Goal: Communication & Community: Answer question/provide support

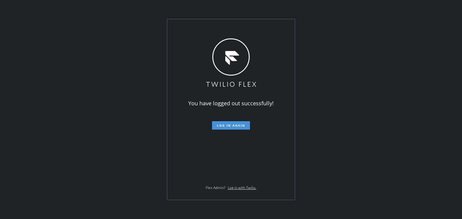
click at [233, 128] on span "Log in again" at bounding box center [231, 126] width 28 height 4
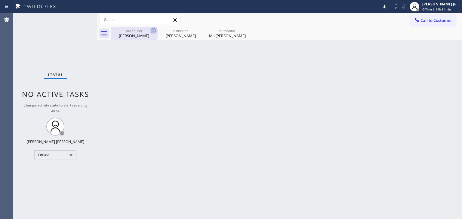
click at [153, 31] on icon at bounding box center [153, 30] width 5 height 5
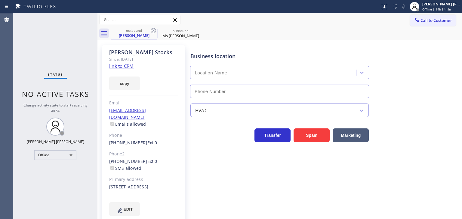
click at [153, 31] on icon at bounding box center [153, 30] width 5 height 5
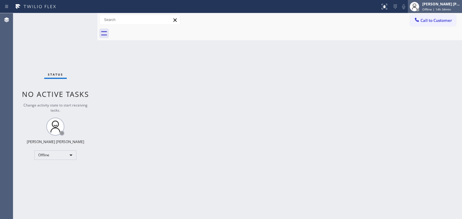
click at [450, 6] on div "[PERSON_NAME] [PERSON_NAME] Offline | 14h 34min" at bounding box center [441, 6] width 41 height 11
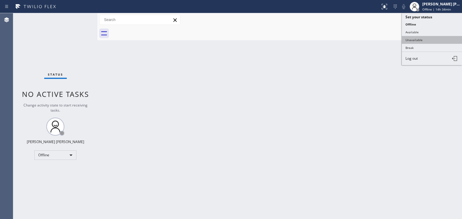
click at [423, 40] on button "Unavailable" at bounding box center [431, 40] width 60 height 8
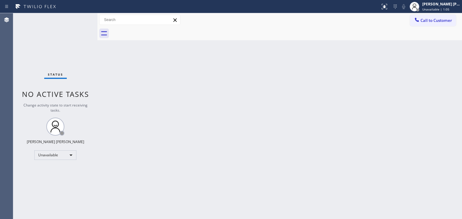
click at [50, 27] on div "Status No active tasks Change activity state to start receiving tasks. [PERSON_…" at bounding box center [55, 116] width 84 height 206
click at [379, 176] on div "Back to Dashboard Change Sender ID Customers Technicians Select a contact Outbo…" at bounding box center [279, 116] width 364 height 206
drag, startPoint x: 399, startPoint y: 217, endPoint x: 386, endPoint y: 189, distance: 31.3
click at [400, 196] on div "Back to Dashboard Change Sender ID Customers Technicians Select a contact Outbo…" at bounding box center [279, 116] width 364 height 206
click at [444, 5] on div "[PERSON_NAME] [PERSON_NAME]" at bounding box center [441, 4] width 38 height 5
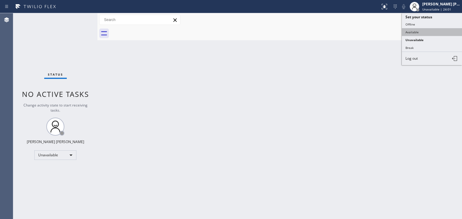
click at [424, 32] on button "Available" at bounding box center [431, 32] width 60 height 8
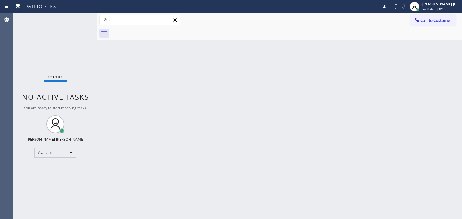
click at [422, 177] on div "Back to Dashboard Change Sender ID Customers Technicians Select a contact Outbo…" at bounding box center [279, 116] width 364 height 206
click at [54, 35] on div "Status No active tasks You are ready to start receiving tasks. [PERSON_NAME] [P…" at bounding box center [55, 116] width 84 height 206
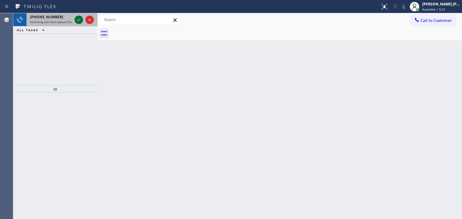
click at [79, 20] on icon at bounding box center [78, 20] width 3 height 2
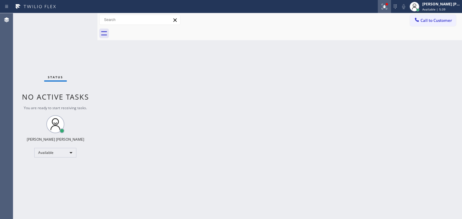
click at [387, 6] on icon at bounding box center [383, 6] width 5 height 5
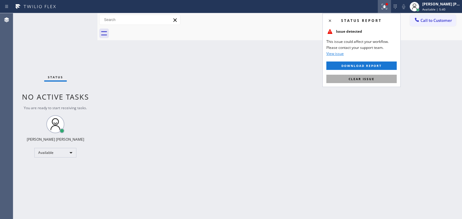
click at [361, 79] on span "Clear issue" at bounding box center [361, 79] width 26 height 4
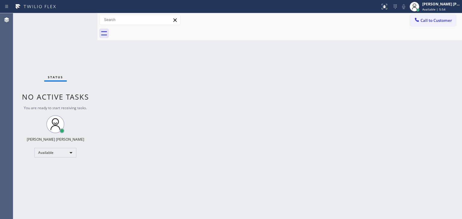
click at [36, 31] on div "Status No active tasks You are ready to start receiving tasks. [PERSON_NAME] [P…" at bounding box center [55, 116] width 84 height 206
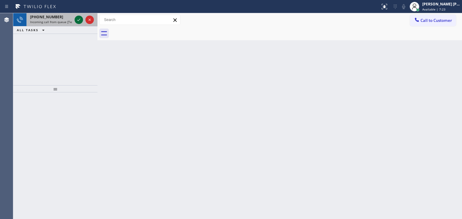
click at [78, 18] on icon at bounding box center [78, 19] width 7 height 7
click at [85, 24] on div at bounding box center [84, 19] width 22 height 13
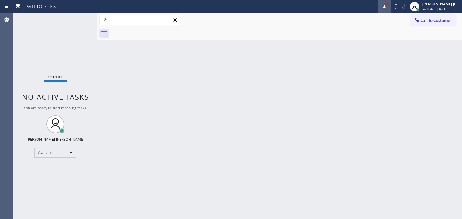
click at [385, 8] on icon at bounding box center [383, 6] width 4 height 4
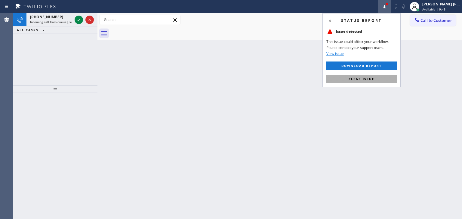
click at [357, 78] on span "Clear issue" at bounding box center [361, 79] width 26 height 4
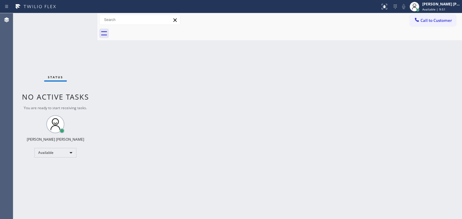
click at [78, 18] on div "Status No active tasks You are ready to start receiving tasks. [PERSON_NAME] [P…" at bounding box center [55, 116] width 84 height 206
click at [79, 17] on div "Status No active tasks You are ready to start receiving tasks. [PERSON_NAME] [P…" at bounding box center [55, 116] width 84 height 206
click at [38, 57] on div "Status No active tasks You are ready to start receiving tasks. [PERSON_NAME] [P…" at bounding box center [55, 116] width 84 height 206
click at [55, 58] on div "Status No active tasks You are ready to start receiving tasks. [PERSON_NAME] [P…" at bounding box center [55, 116] width 84 height 206
click at [78, 20] on div "Status No active tasks You are ready to start receiving tasks. [PERSON_NAME] [P…" at bounding box center [55, 116] width 84 height 206
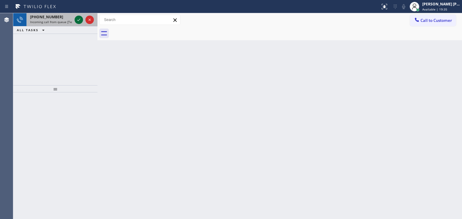
click at [81, 18] on icon at bounding box center [78, 19] width 7 height 7
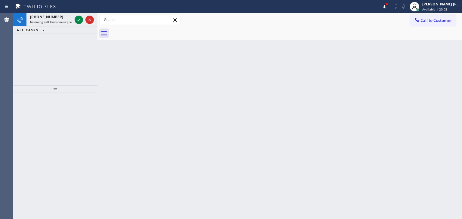
click at [38, 58] on div "[PHONE_NUMBER] Incoming call from queue [Test] All ALL TASKS ALL TASKS ACTIVE T…" at bounding box center [55, 49] width 84 height 72
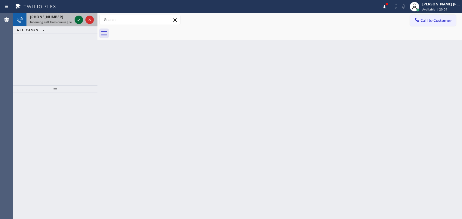
click at [78, 16] on icon at bounding box center [78, 19] width 7 height 7
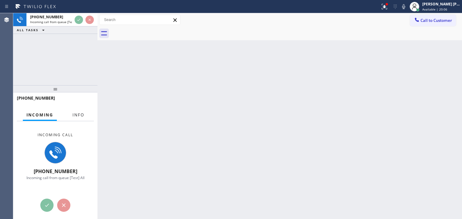
click at [74, 114] on span "Info" at bounding box center [78, 114] width 12 height 5
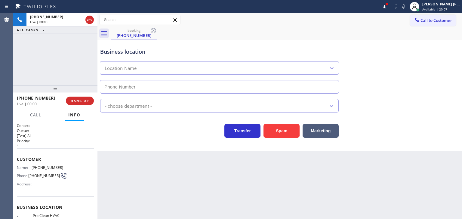
scroll to position [30, 0]
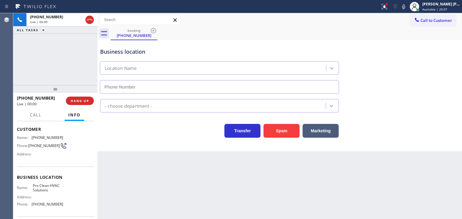
type input "[PHONE_NUMBER]"
click at [407, 6] on icon at bounding box center [403, 6] width 7 height 7
click at [388, 5] on div at bounding box center [386, 4] width 2 height 2
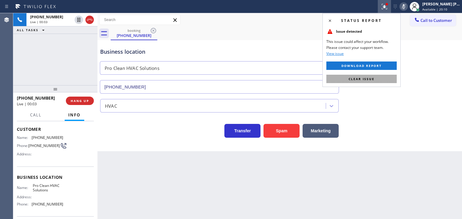
click at [375, 79] on button "Clear issue" at bounding box center [361, 79] width 70 height 8
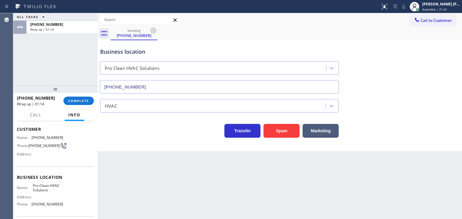
drag, startPoint x: 43, startPoint y: 101, endPoint x: 51, endPoint y: 101, distance: 8.1
click at [43, 102] on span "Wrap up | 01:14" at bounding box center [30, 104] width 27 height 5
click at [75, 96] on div "[PHONE_NUMBER] Wrap up | 01:15 COMPLETE" at bounding box center [55, 101] width 77 height 16
click at [75, 98] on button "COMPLETE" at bounding box center [78, 101] width 30 height 8
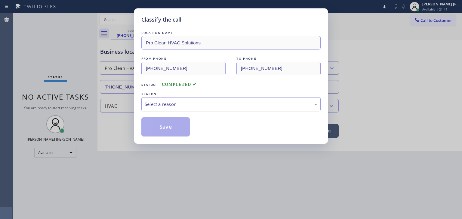
click at [190, 100] on div "Select a reason" at bounding box center [230, 104] width 179 height 14
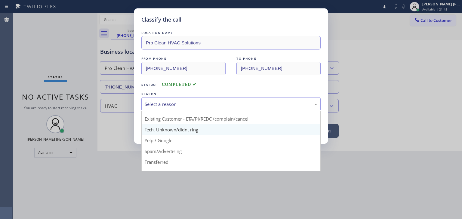
scroll to position [30, 0]
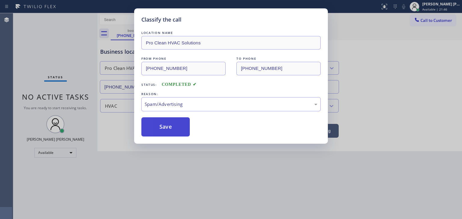
click at [169, 129] on button "Save" at bounding box center [165, 127] width 48 height 19
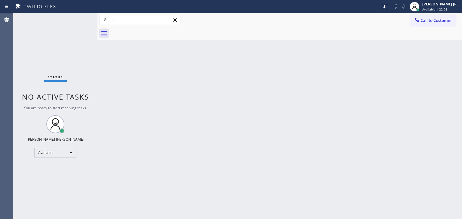
click at [44, 55] on div "Status No active tasks You are ready to start receiving tasks. [PERSON_NAME] [P…" at bounding box center [55, 116] width 84 height 206
click at [50, 37] on div "Status No active tasks You are ready to start receiving tasks. [PERSON_NAME] [P…" at bounding box center [55, 116] width 84 height 206
click at [76, 16] on div "Status No active tasks You are ready to start receiving tasks. [PERSON_NAME] [P…" at bounding box center [55, 116] width 84 height 206
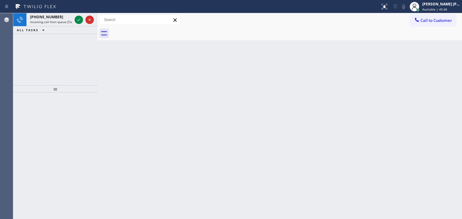
drag, startPoint x: 36, startPoint y: 53, endPoint x: 58, endPoint y: 40, distance: 25.7
click at [36, 53] on div "[PHONE_NUMBER] Incoming call from queue [Test] All ALL TASKS ALL TASKS ACTIVE T…" at bounding box center [55, 49] width 84 height 72
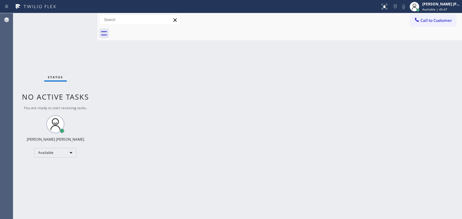
click at [80, 20] on div "Status No active tasks You are ready to start receiving tasks. [PERSON_NAME] [P…" at bounding box center [55, 116] width 84 height 206
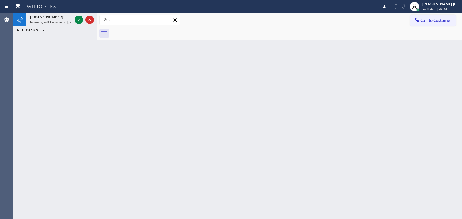
click at [56, 63] on div "[PHONE_NUMBER] Incoming call from queue [Test] All ALL TASKS ALL TASKS ACTIVE T…" at bounding box center [55, 49] width 84 height 72
drag, startPoint x: 45, startPoint y: 62, endPoint x: 57, endPoint y: 54, distance: 14.5
click at [45, 62] on div "[PHONE_NUMBER] Incoming call from queue [Test] All ALL TASKS ALL TASKS ACTIVE T…" at bounding box center [55, 49] width 84 height 72
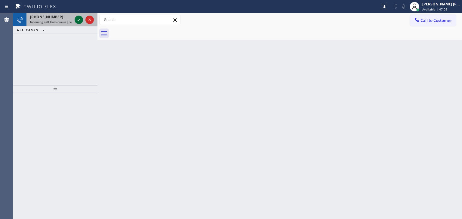
click at [79, 20] on icon at bounding box center [78, 20] width 3 height 2
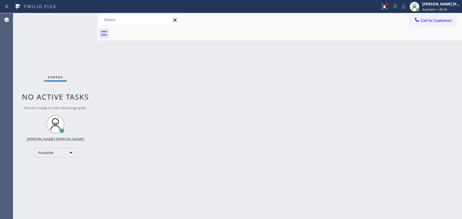
click at [40, 50] on div "Status No active tasks You are ready to start receiving tasks. [PERSON_NAME] [P…" at bounding box center [55, 116] width 84 height 206
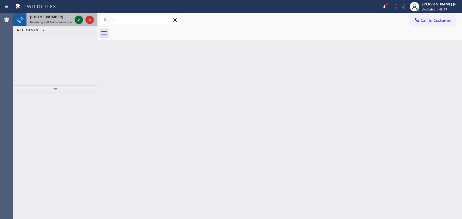
click at [81, 19] on icon at bounding box center [78, 19] width 7 height 7
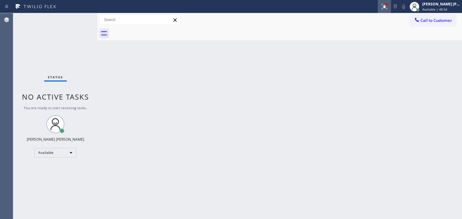
click at [391, 11] on button at bounding box center [383, 6] width 13 height 13
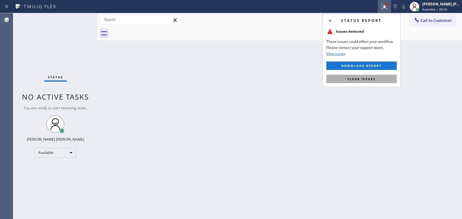
click at [369, 80] on span "Clear issues" at bounding box center [361, 79] width 28 height 4
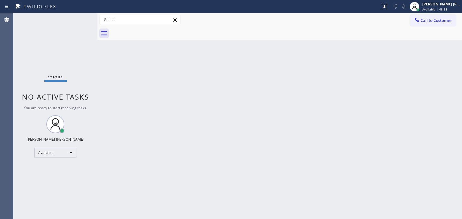
click at [81, 18] on div "Status No active tasks You are ready to start receiving tasks. [PERSON_NAME] [P…" at bounding box center [55, 116] width 84 height 206
click at [75, 16] on div "Status No active tasks You are ready to start receiving tasks. [PERSON_NAME] [P…" at bounding box center [55, 116] width 84 height 206
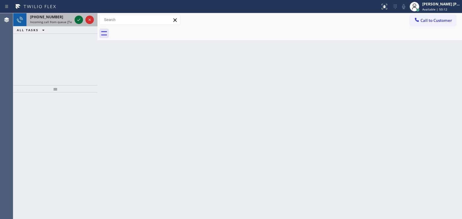
click at [77, 22] on icon at bounding box center [78, 19] width 7 height 7
click at [77, 18] on icon at bounding box center [78, 19] width 7 height 7
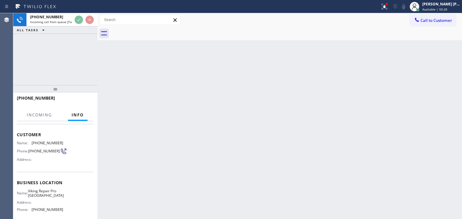
scroll to position [60, 0]
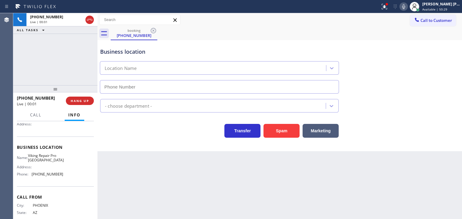
type input "[PHONE_NUMBER]"
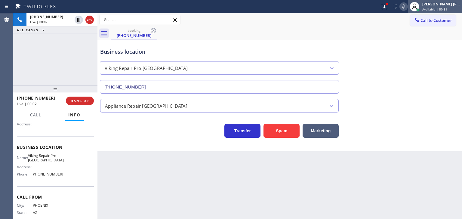
click at [417, 7] on div at bounding box center [414, 6] width 13 height 13
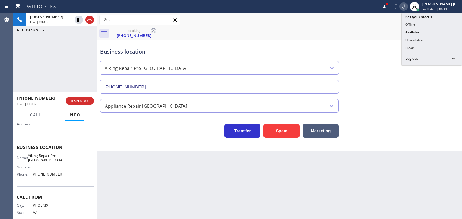
click at [407, 8] on icon at bounding box center [403, 6] width 7 height 7
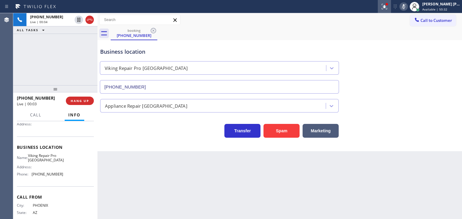
click at [387, 9] on icon at bounding box center [383, 6] width 5 height 5
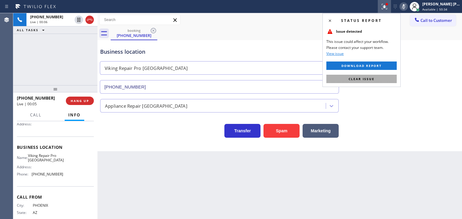
click at [368, 79] on span "Clear issue" at bounding box center [361, 79] width 26 height 4
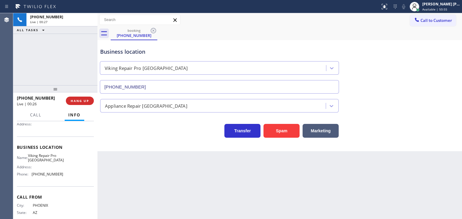
click at [424, 61] on div "Business location Viking Repair Pro [GEOGRAPHIC_DATA] [PHONE_NUMBER]" at bounding box center [279, 66] width 361 height 54
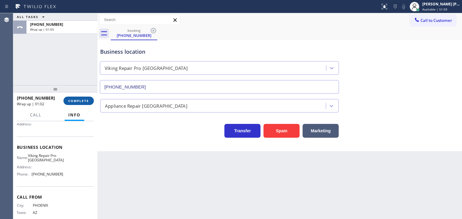
click at [78, 100] on span "COMPLETE" at bounding box center [78, 101] width 21 height 4
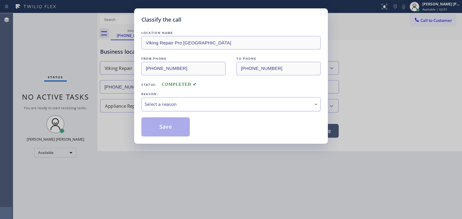
click at [178, 104] on div "Select a reason" at bounding box center [231, 104] width 172 height 7
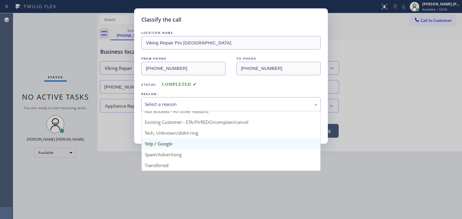
scroll to position [30, 0]
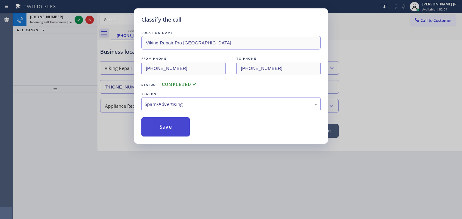
click at [159, 128] on button "Save" at bounding box center [165, 127] width 48 height 19
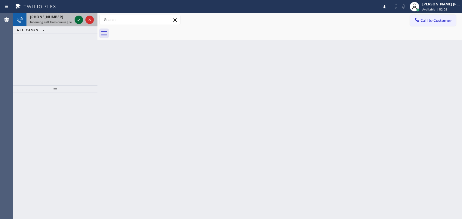
click at [79, 20] on icon at bounding box center [78, 19] width 7 height 7
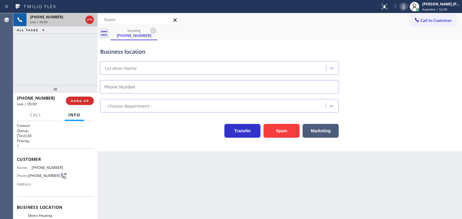
type input "[PHONE_NUMBER]"
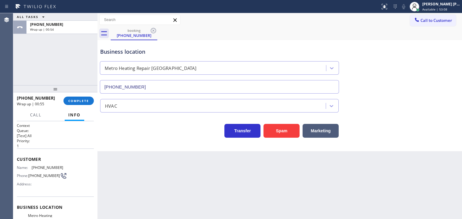
click at [46, 68] on div "ALL TASKS ALL TASKS ACTIVE TASKS TASKS IN WRAP UP [PHONE_NUMBER] Wrap up | 00:54" at bounding box center [55, 49] width 84 height 72
click at [76, 100] on span "COMPLETE" at bounding box center [78, 101] width 21 height 4
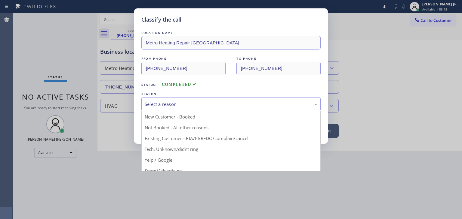
click at [161, 100] on div "Select a reason" at bounding box center [230, 104] width 179 height 14
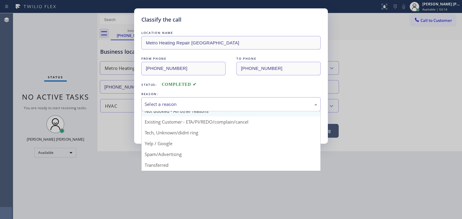
scroll to position [30, 0]
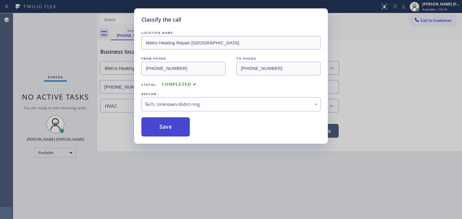
click at [171, 124] on button "Save" at bounding box center [165, 127] width 48 height 19
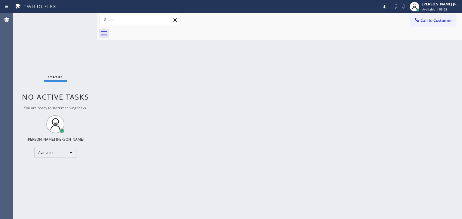
click at [59, 33] on div "Status No active tasks You are ready to start receiving tasks. [PERSON_NAME] [P…" at bounding box center [55, 116] width 84 height 206
click at [78, 17] on div "Status No active tasks You are ready to start receiving tasks. [PERSON_NAME] [P…" at bounding box center [55, 116] width 84 height 206
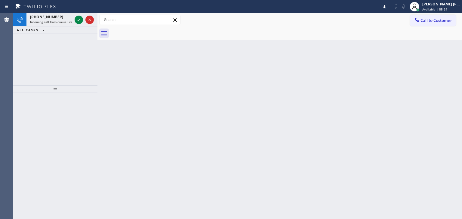
drag, startPoint x: 50, startPoint y: 50, endPoint x: 71, endPoint y: 27, distance: 31.9
click at [49, 48] on div "[PHONE_NUMBER] Incoming call from queue Everybody ALL TASKS ALL TASKS ACTIVE TA…" at bounding box center [55, 49] width 84 height 72
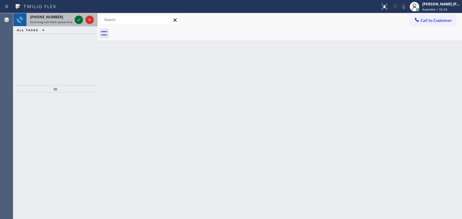
click at [79, 19] on icon at bounding box center [78, 19] width 7 height 7
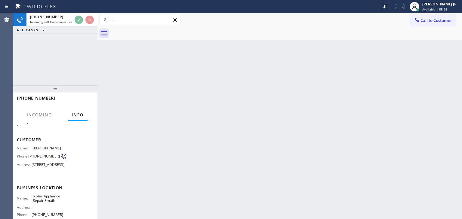
scroll to position [30, 0]
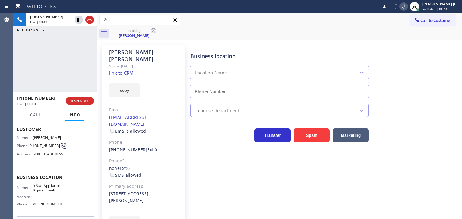
type input "[PHONE_NUMBER]"
click at [118, 70] on link "link to CRM" at bounding box center [121, 73] width 24 height 6
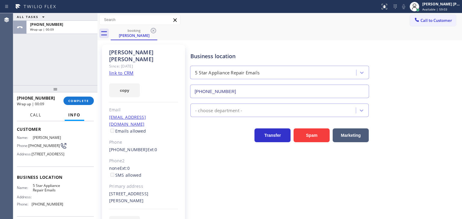
click at [36, 118] on button "Call" at bounding box center [35, 115] width 19 height 12
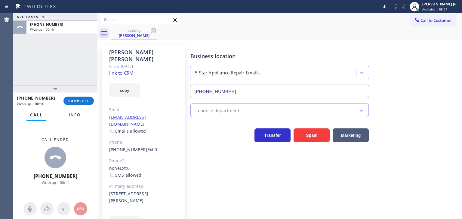
drag, startPoint x: 68, startPoint y: 115, endPoint x: 67, endPoint y: 119, distance: 3.9
click at [68, 116] on button "Info" at bounding box center [74, 115] width 19 height 12
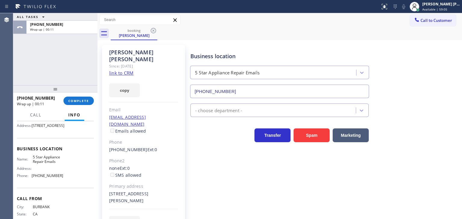
scroll to position [60, 0]
drag, startPoint x: 55, startPoint y: 185, endPoint x: 33, endPoint y: 187, distance: 22.3
click at [33, 179] on div "Name: 5 Star Appliance Repair Emails Address: Phone: [PHONE_NUMBER]" at bounding box center [55, 167] width 77 height 26
copy span "844) 735-4685"
click at [438, 24] on button "Call to Customer" at bounding box center [433, 20] width 46 height 11
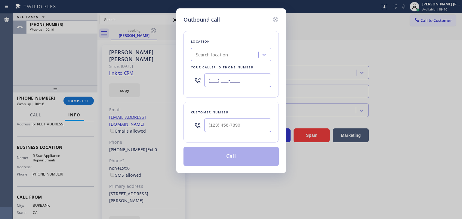
click at [254, 82] on input "(___) ___-____" at bounding box center [237, 81] width 67 height 14
paste input "844) 735-4685"
type input "[PHONE_NUMBER]"
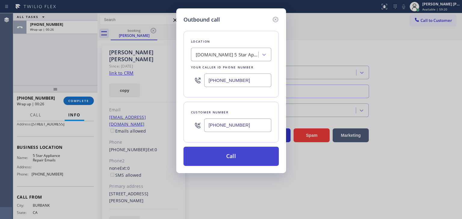
type input "[PHONE_NUMBER]"
click at [239, 155] on button "Call" at bounding box center [230, 156] width 95 height 19
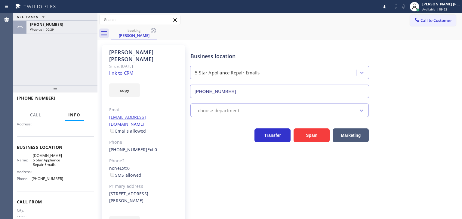
scroll to position [55, 0]
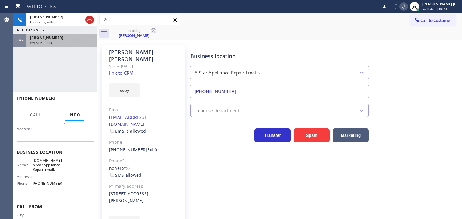
click at [60, 42] on div "Wrap up | 00:31" at bounding box center [62, 43] width 64 height 4
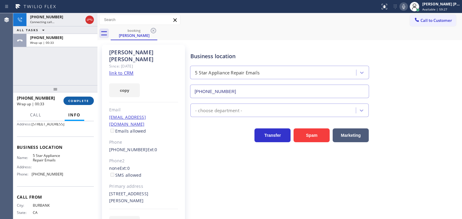
click at [80, 101] on span "COMPLETE" at bounding box center [78, 101] width 21 height 4
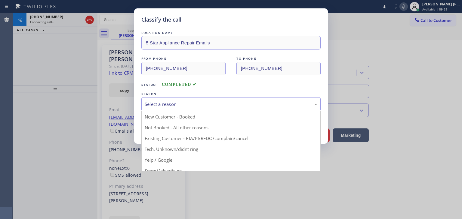
click at [169, 105] on div "Select a reason" at bounding box center [231, 104] width 172 height 7
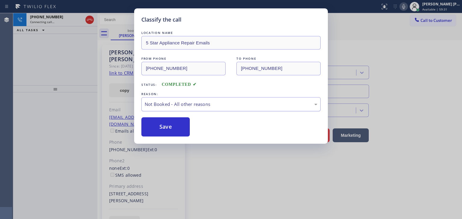
click at [172, 108] on div "Not Booked - All other reasons" at bounding box center [230, 104] width 179 height 14
click at [162, 129] on button "Save" at bounding box center [165, 127] width 48 height 19
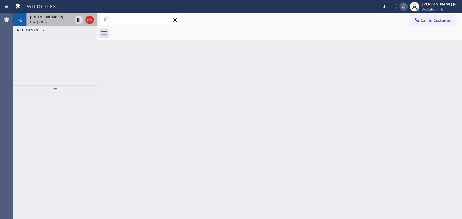
click at [56, 21] on div "Live | 00:32" at bounding box center [51, 22] width 42 height 4
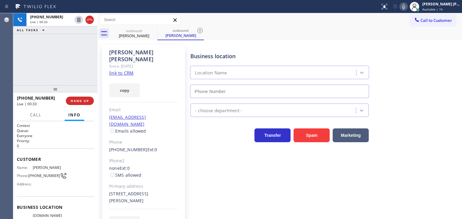
scroll to position [60, 0]
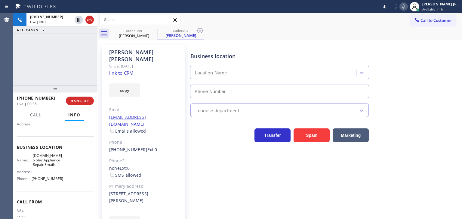
type input "[PHONE_NUMBER]"
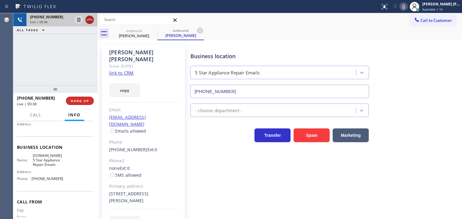
click at [91, 20] on icon at bounding box center [89, 20] width 5 height 2
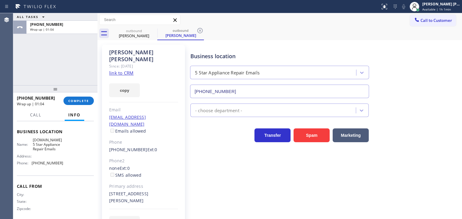
scroll to position [80, 0]
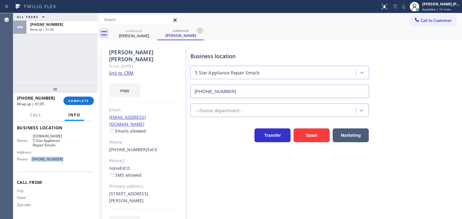
drag, startPoint x: 65, startPoint y: 158, endPoint x: 31, endPoint y: 160, distance: 33.7
click at [31, 160] on div "Name: [DOMAIN_NAME] 5 Star Appliance Repair Emails Address: Phone: [PHONE_NUMBE…" at bounding box center [55, 149] width 77 height 30
copy div "[PHONE_NUMBER]"
click at [22, 68] on div "ALL TASKS ALL TASKS ACTIVE TASKS TASKS IN WRAP UP [PHONE_NUMBER] Wrap up | 01:46" at bounding box center [55, 49] width 84 height 72
click at [80, 101] on span "COMPLETE" at bounding box center [78, 101] width 21 height 4
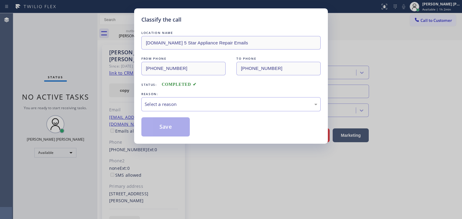
click at [148, 101] on div "Select a reason" at bounding box center [231, 104] width 172 height 7
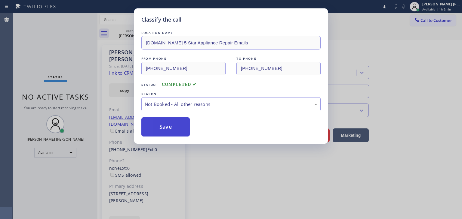
click at [159, 128] on button "Save" at bounding box center [165, 127] width 48 height 19
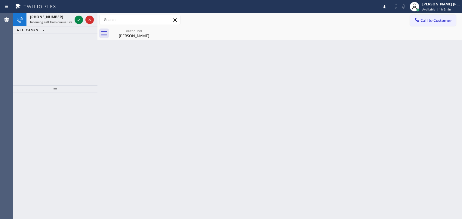
click at [60, 39] on div "[PHONE_NUMBER] Incoming call from queue Everybody ALL TASKS ALL TASKS ACTIVE TA…" at bounding box center [55, 49] width 84 height 72
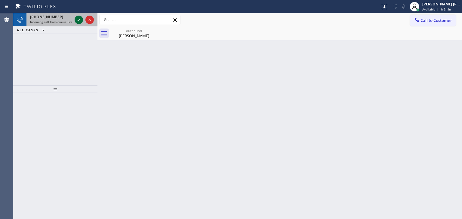
click at [79, 20] on icon at bounding box center [78, 20] width 3 height 2
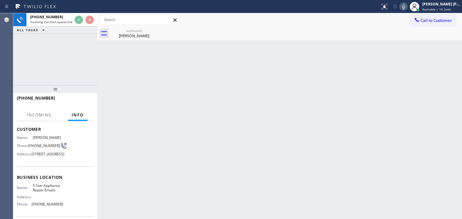
scroll to position [60, 0]
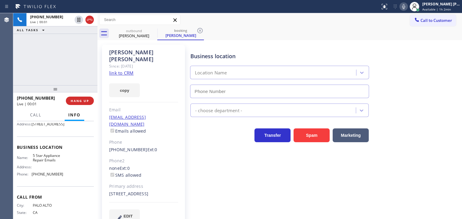
type input "[PHONE_NUMBER]"
click at [50, 65] on div "[PHONE_NUMBER] Live | 00:21 ALL TASKS ALL TASKS ACTIVE TASKS TASKS IN WRAP UP" at bounding box center [55, 49] width 84 height 72
click at [130, 70] on link "link to CRM" at bounding box center [121, 73] width 24 height 6
click at [407, 6] on icon at bounding box center [403, 6] width 7 height 7
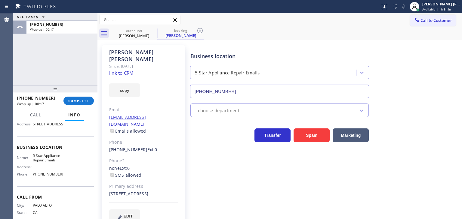
click at [53, 57] on div "ALL TASKS ALL TASKS ACTIVE TASKS TASKS IN WRAP UP [PHONE_NUMBER] Wrap up | 00:17" at bounding box center [55, 49] width 84 height 72
click at [78, 100] on span "COMPLETE" at bounding box center [78, 101] width 21 height 4
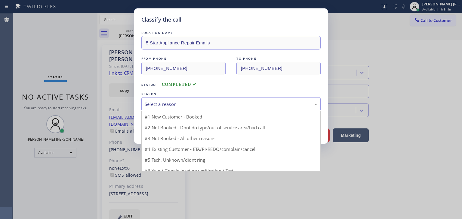
click at [170, 107] on div "Select a reason" at bounding box center [231, 104] width 172 height 7
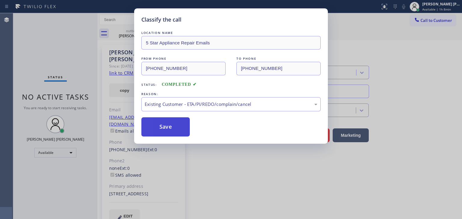
click at [167, 125] on button "Save" at bounding box center [165, 127] width 48 height 19
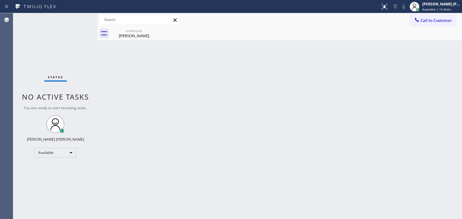
click at [78, 21] on div "Status No active tasks You are ready to start receiving tasks. [PERSON_NAME] [P…" at bounding box center [55, 116] width 84 height 206
click at [439, 7] on span "Available | 1h 10min" at bounding box center [437, 9] width 30 height 4
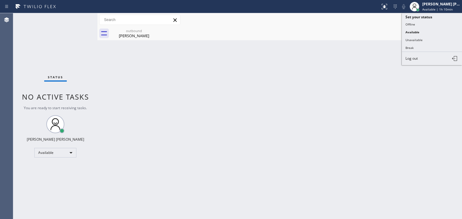
drag, startPoint x: 417, startPoint y: 44, endPoint x: 414, endPoint y: 46, distance: 3.8
click at [417, 45] on button "Break" at bounding box center [431, 48] width 60 height 8
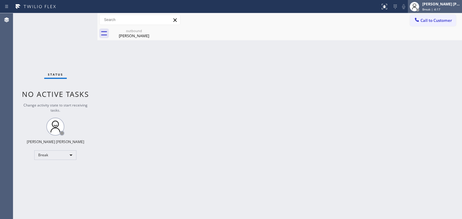
click at [439, 8] on span "Break | 4:17" at bounding box center [431, 9] width 18 height 4
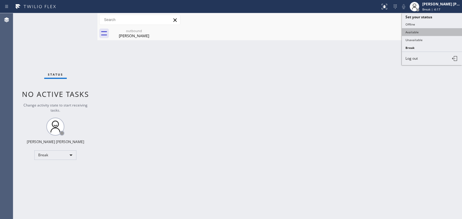
click at [424, 30] on button "Available" at bounding box center [431, 32] width 60 height 8
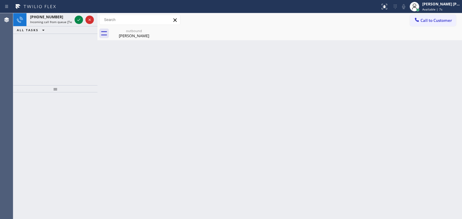
click at [77, 17] on icon at bounding box center [78, 19] width 7 height 7
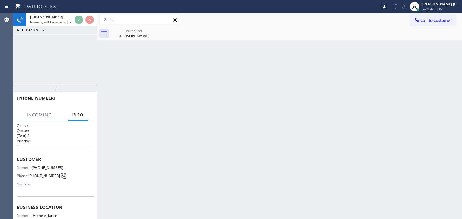
scroll to position [30, 0]
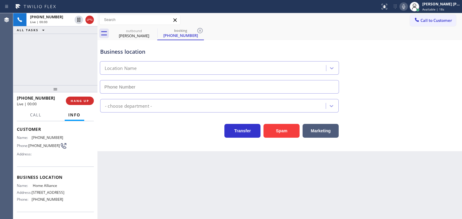
type input "[PHONE_NUMBER]"
click at [153, 31] on icon at bounding box center [153, 30] width 5 height 5
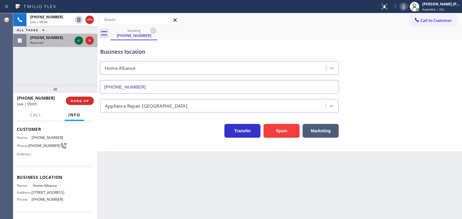
click at [81, 42] on icon at bounding box center [78, 40] width 7 height 7
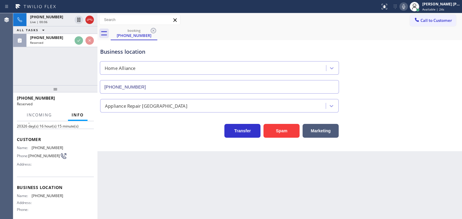
scroll to position [35, 0]
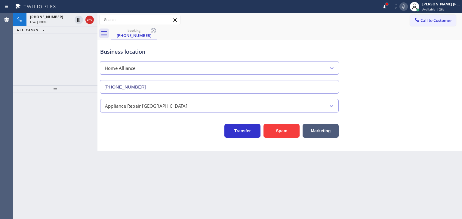
click at [388, 5] on div at bounding box center [386, 4] width 2 height 2
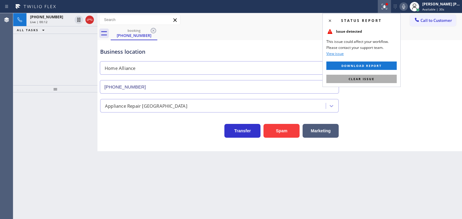
click at [362, 80] on span "Clear issue" at bounding box center [361, 79] width 26 height 4
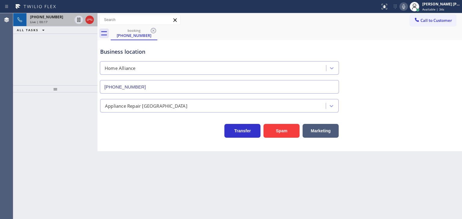
click at [37, 16] on span "[PHONE_NUMBER]" at bounding box center [46, 16] width 33 height 5
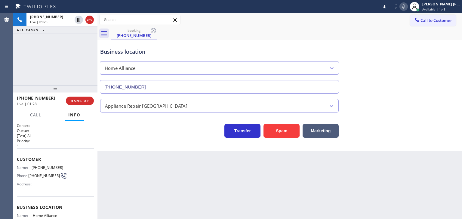
click at [422, 178] on div "Back to Dashboard Change Sender ID Customers Technicians Select a contact Outbo…" at bounding box center [279, 116] width 364 height 206
click at [405, 8] on icon at bounding box center [403, 6] width 3 height 5
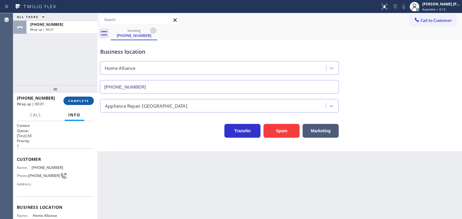
click at [80, 101] on span "COMPLETE" at bounding box center [78, 101] width 21 height 4
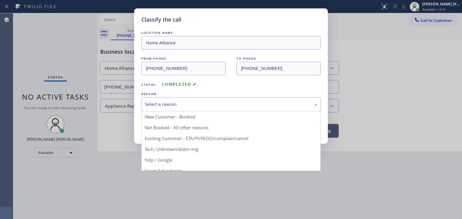
click at [182, 103] on div "Select a reason" at bounding box center [231, 104] width 172 height 7
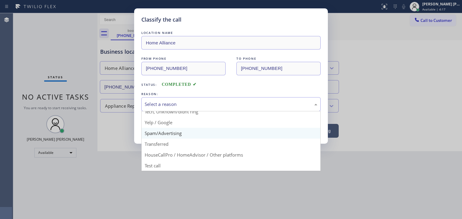
scroll to position [8, 0]
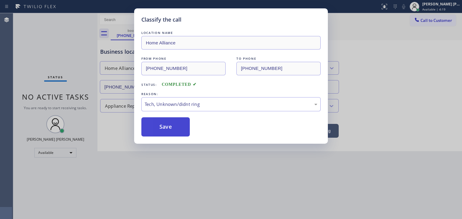
click at [166, 134] on button "Save" at bounding box center [165, 127] width 48 height 19
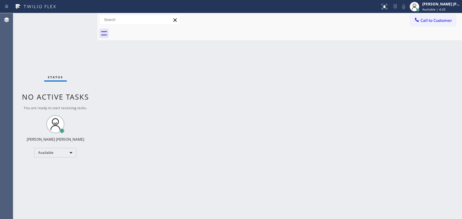
click at [76, 18] on div "Status No active tasks You are ready to start receiving tasks. [PERSON_NAME] [P…" at bounding box center [55, 116] width 84 height 206
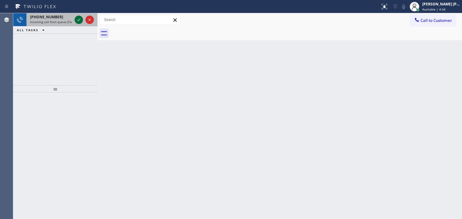
click at [80, 21] on icon at bounding box center [78, 19] width 7 height 7
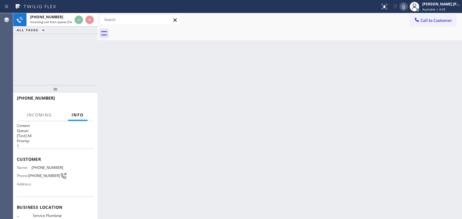
scroll to position [30, 0]
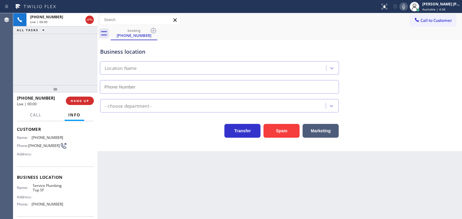
type input "[PHONE_NUMBER]"
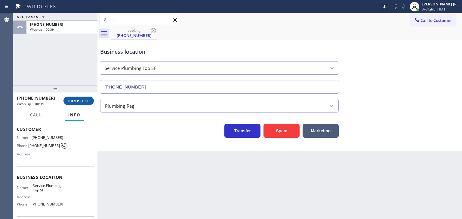
click at [80, 104] on button "COMPLETE" at bounding box center [78, 101] width 30 height 8
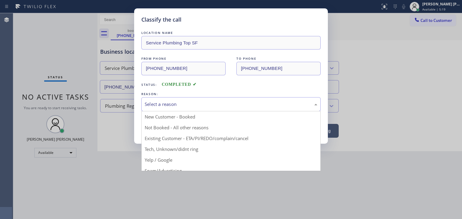
click at [198, 99] on div "Select a reason" at bounding box center [230, 104] width 179 height 14
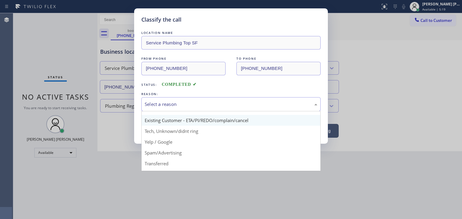
scroll to position [38, 0]
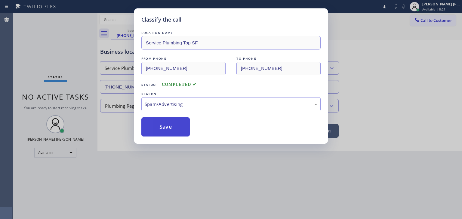
click at [160, 121] on button "Save" at bounding box center [165, 127] width 48 height 19
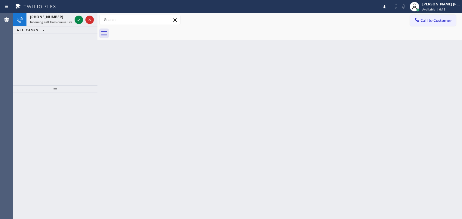
click at [52, 56] on div "[PHONE_NUMBER] Incoming call from queue Everybody ALL TASKS ALL TASKS ACTIVE TA…" at bounding box center [55, 49] width 84 height 72
drag, startPoint x: 48, startPoint y: 55, endPoint x: 52, endPoint y: 53, distance: 4.3
click at [49, 55] on div "[PHONE_NUMBER] Incoming call from queue Everybody ALL TASKS ALL TASKS ACTIVE TA…" at bounding box center [55, 49] width 84 height 72
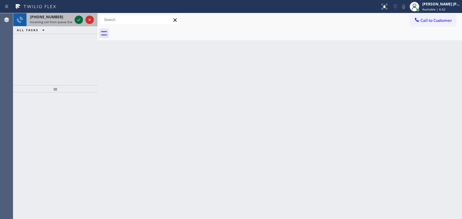
click at [80, 17] on icon at bounding box center [78, 19] width 7 height 7
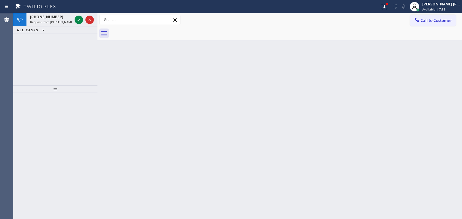
click at [44, 61] on div "[PHONE_NUMBER] Request from [PERSON_NAME] (direct) ALL TASKS ALL TASKS ACTIVE T…" at bounding box center [55, 49] width 84 height 72
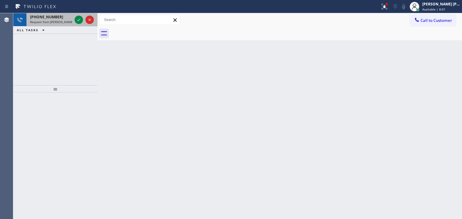
click at [84, 24] on div at bounding box center [84, 19] width 22 height 13
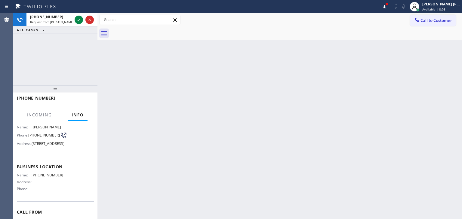
scroll to position [30, 0]
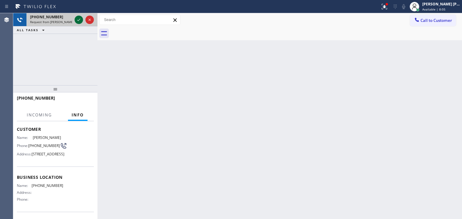
click at [80, 18] on icon at bounding box center [78, 19] width 7 height 7
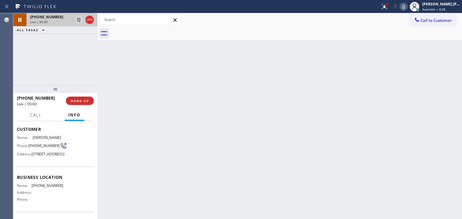
click at [407, 5] on icon at bounding box center [403, 6] width 7 height 7
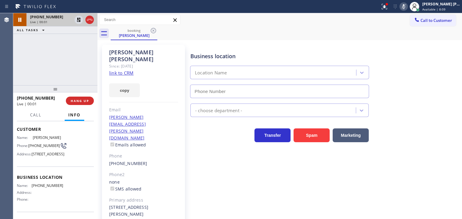
click at [407, 5] on icon at bounding box center [403, 6] width 7 height 7
click at [388, 10] on icon at bounding box center [383, 6] width 7 height 7
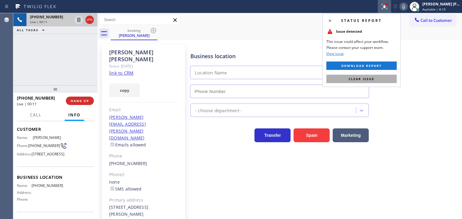
click at [359, 79] on span "Clear issue" at bounding box center [361, 79] width 26 height 4
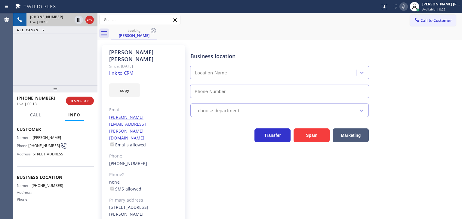
click at [119, 70] on link "link to CRM" at bounding box center [121, 73] width 24 height 6
click at [407, 9] on icon at bounding box center [403, 6] width 7 height 7
click at [407, 8] on icon at bounding box center [403, 6] width 7 height 7
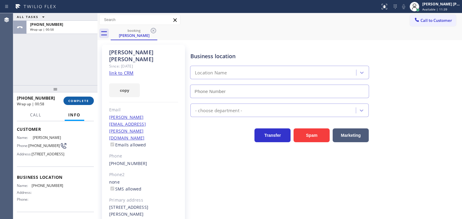
click at [76, 99] on span "COMPLETE" at bounding box center [78, 101] width 21 height 4
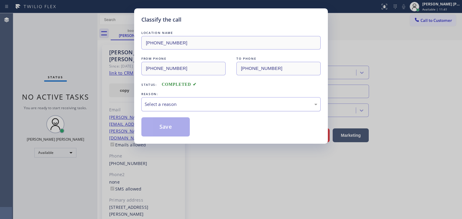
click at [166, 106] on div "Select a reason" at bounding box center [231, 104] width 172 height 7
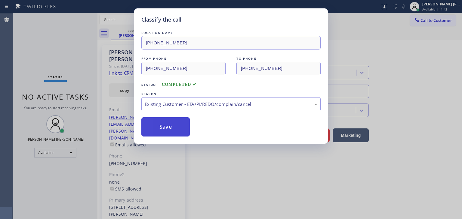
click at [162, 133] on button "Save" at bounding box center [165, 127] width 48 height 19
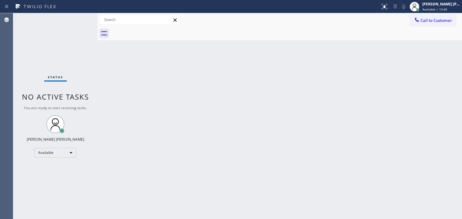
click at [50, 34] on div "Status No active tasks You are ready to start receiving tasks. [PERSON_NAME] [P…" at bounding box center [55, 116] width 84 height 206
click at [79, 18] on div "Status No active tasks You are ready to start receiving tasks. [PERSON_NAME] [P…" at bounding box center [55, 116] width 84 height 206
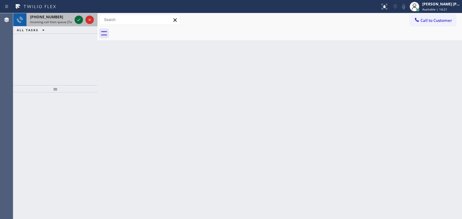
click at [78, 18] on icon at bounding box center [78, 19] width 7 height 7
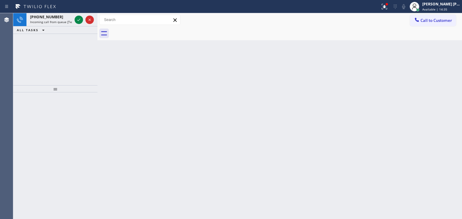
click at [46, 44] on div "[PHONE_NUMBER] Incoming call from queue [Test] All ALL TASKS ALL TASKS ACTIVE T…" at bounding box center [55, 49] width 84 height 72
click at [78, 20] on icon at bounding box center [78, 19] width 7 height 7
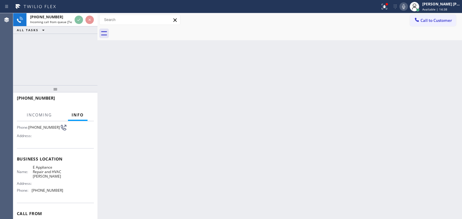
scroll to position [80, 0]
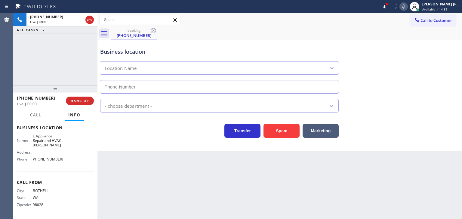
type input "[PHONE_NUMBER]"
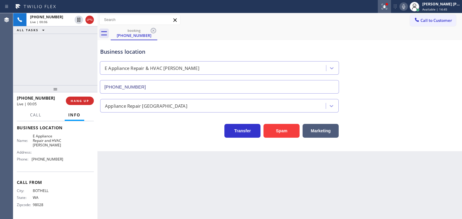
click at [388, 6] on icon at bounding box center [383, 6] width 7 height 7
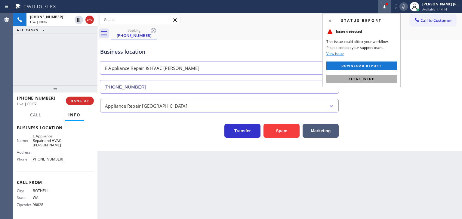
click at [369, 80] on span "Clear issue" at bounding box center [361, 79] width 26 height 4
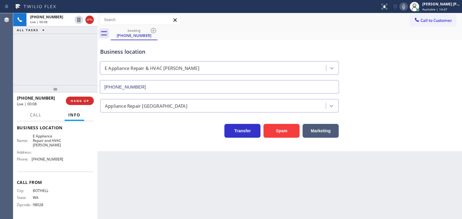
click at [407, 8] on icon at bounding box center [403, 6] width 7 height 7
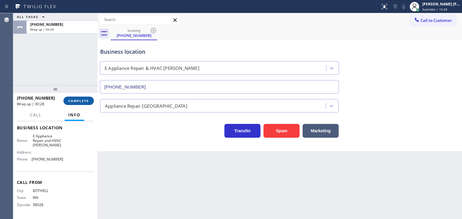
click at [82, 100] on span "COMPLETE" at bounding box center [78, 101] width 21 height 4
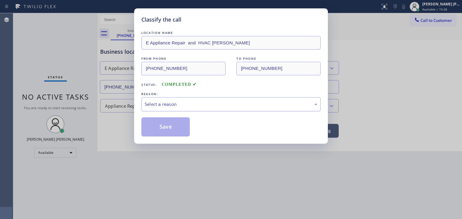
click at [166, 104] on div "Select a reason" at bounding box center [231, 104] width 172 height 7
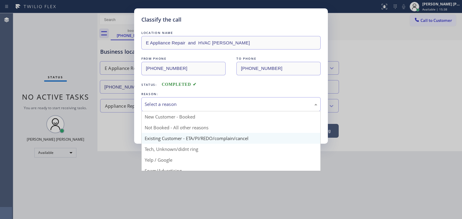
scroll to position [30, 0]
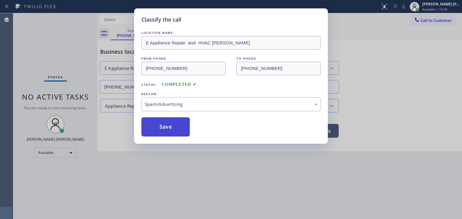
click at [161, 129] on button "Save" at bounding box center [165, 127] width 48 height 19
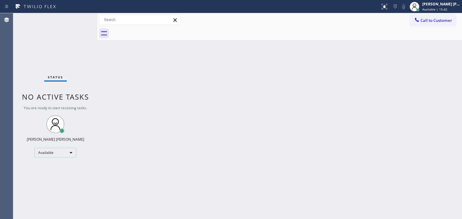
click at [77, 18] on div "Status No active tasks You are ready to start receiving tasks. [PERSON_NAME] [P…" at bounding box center [55, 116] width 84 height 206
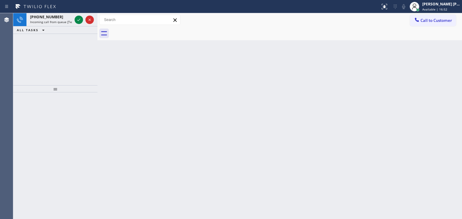
click at [42, 59] on div "[PHONE_NUMBER] Incoming call from queue [Test] All ALL TASKS ALL TASKS ACTIVE T…" at bounding box center [55, 49] width 84 height 72
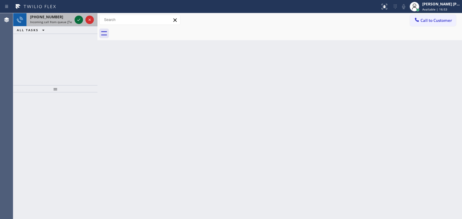
click at [79, 18] on icon at bounding box center [78, 19] width 7 height 7
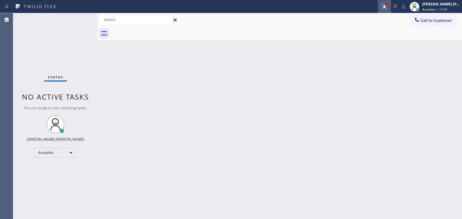
click at [391, 11] on button at bounding box center [383, 6] width 13 height 13
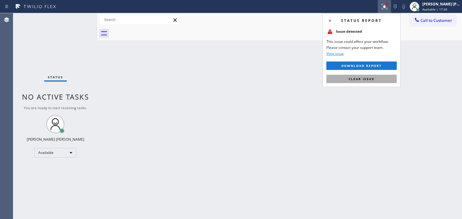
click at [369, 78] on span "Clear issue" at bounding box center [361, 79] width 26 height 4
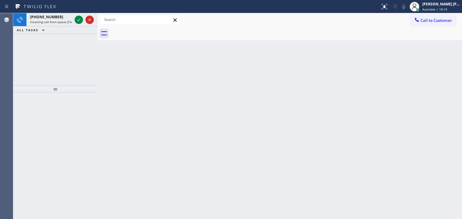
click at [53, 54] on div "[PHONE_NUMBER] Incoming call from queue [Test] All ALL TASKS ALL TASKS ACTIVE T…" at bounding box center [55, 49] width 84 height 72
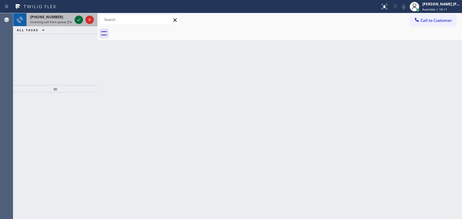
click at [78, 21] on icon at bounding box center [78, 19] width 7 height 7
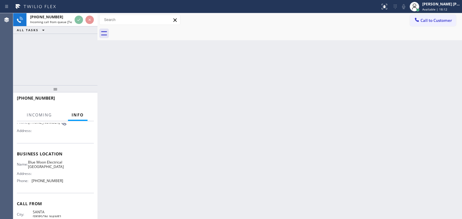
scroll to position [60, 0]
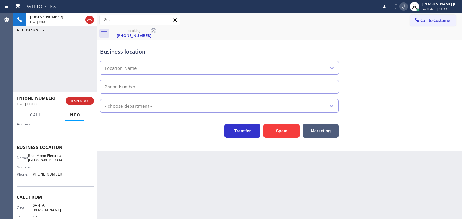
type input "[PHONE_NUMBER]"
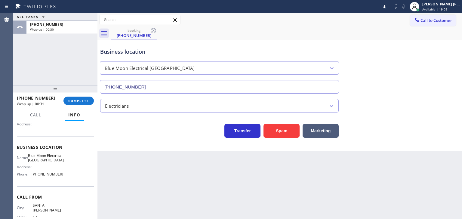
click at [41, 52] on div "ALL TASKS ALL TASKS ACTIVE TASKS TASKS IN WRAP UP [PHONE_NUMBER] Wrap up | 00:30" at bounding box center [55, 49] width 84 height 72
click at [79, 102] on span "COMPLETE" at bounding box center [78, 101] width 21 height 4
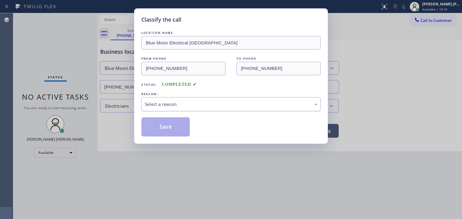
click at [175, 105] on div "Select a reason" at bounding box center [231, 104] width 172 height 7
click at [166, 131] on button "Save" at bounding box center [165, 127] width 48 height 19
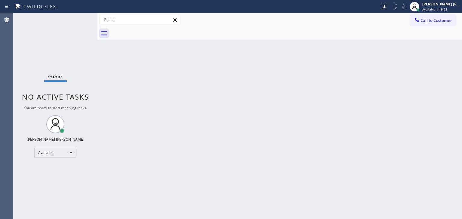
click at [79, 18] on div "Status No active tasks You are ready to start receiving tasks. [PERSON_NAME] [P…" at bounding box center [55, 116] width 84 height 206
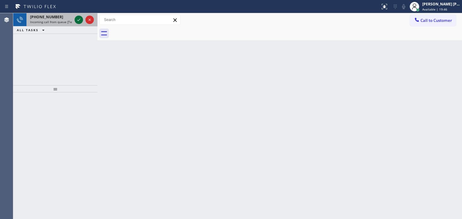
click at [77, 16] on button at bounding box center [79, 20] width 8 height 8
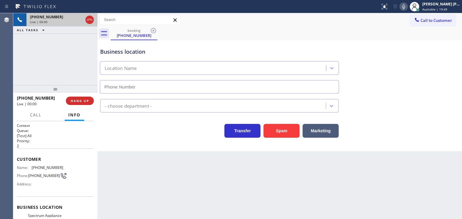
type input "[PHONE_NUMBER]"
click at [407, 8] on icon at bounding box center [403, 6] width 7 height 7
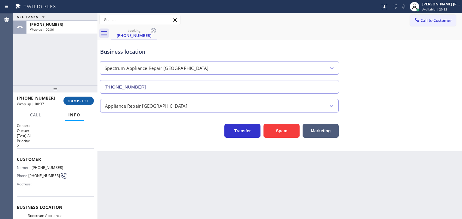
click at [82, 100] on span "COMPLETE" at bounding box center [78, 101] width 21 height 4
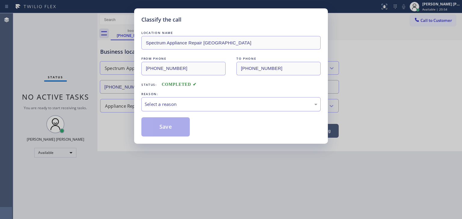
click at [163, 108] on div "Select a reason" at bounding box center [230, 104] width 179 height 14
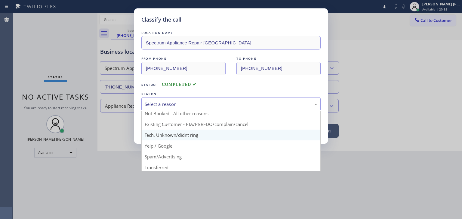
scroll to position [38, 0]
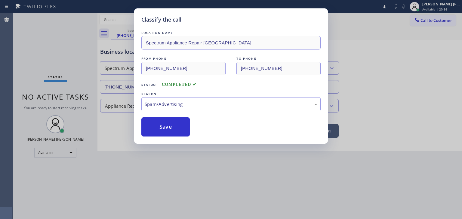
click at [166, 130] on button "Save" at bounding box center [165, 127] width 48 height 19
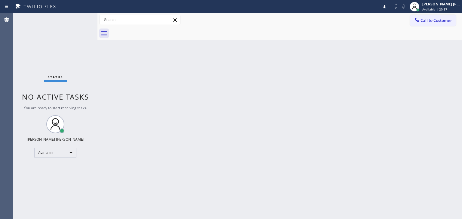
click at [75, 18] on div "Status No active tasks You are ready to start receiving tasks. [PERSON_NAME] [P…" at bounding box center [55, 116] width 84 height 206
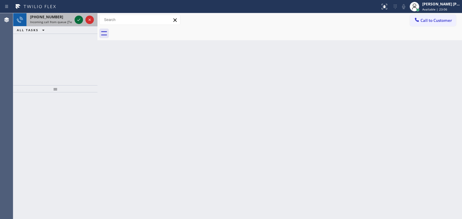
click at [76, 19] on icon at bounding box center [78, 19] width 7 height 7
click at [79, 21] on icon at bounding box center [78, 19] width 7 height 7
click at [75, 17] on icon at bounding box center [78, 19] width 7 height 7
click at [79, 19] on icon at bounding box center [78, 19] width 7 height 7
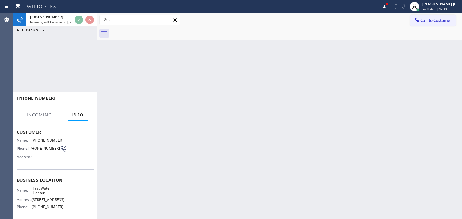
scroll to position [30, 0]
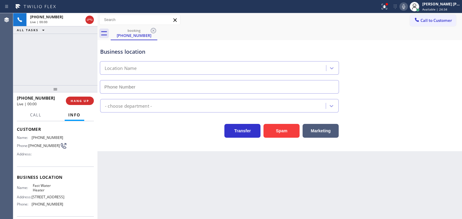
type input "[PHONE_NUMBER]"
click at [407, 8] on icon at bounding box center [403, 6] width 7 height 7
click at [437, 8] on span "Available | 25:59" at bounding box center [434, 9] width 25 height 4
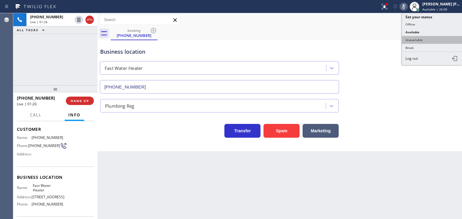
click at [422, 40] on button "Unavailable" at bounding box center [431, 40] width 60 height 8
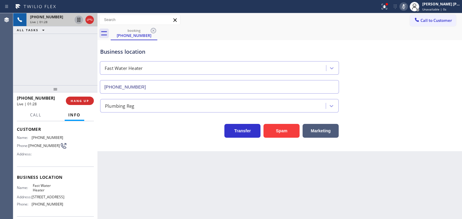
click at [79, 19] on icon at bounding box center [78, 20] width 3 height 4
click at [407, 8] on icon at bounding box center [403, 6] width 7 height 7
click at [79, 18] on icon at bounding box center [78, 19] width 7 height 7
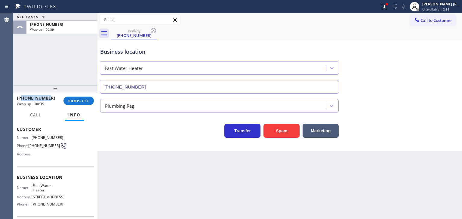
drag, startPoint x: 50, startPoint y: 99, endPoint x: 22, endPoint y: 97, distance: 28.3
click at [22, 97] on div "[PHONE_NUMBER]" at bounding box center [38, 98] width 42 height 6
copy span "8185224731"
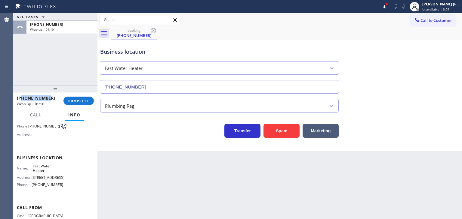
scroll to position [60, 0]
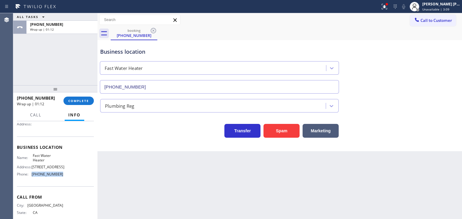
drag, startPoint x: 60, startPoint y: 175, endPoint x: 30, endPoint y: 176, distance: 29.5
click at [31, 176] on div "Phone: [PHONE_NUMBER]" at bounding box center [40, 174] width 46 height 5
copy div "[PHONE_NUMBER]"
click at [443, 6] on div "[PERSON_NAME] [PERSON_NAME]" at bounding box center [441, 4] width 38 height 5
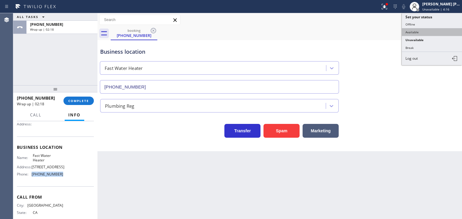
click at [428, 28] on button "Available" at bounding box center [431, 32] width 60 height 8
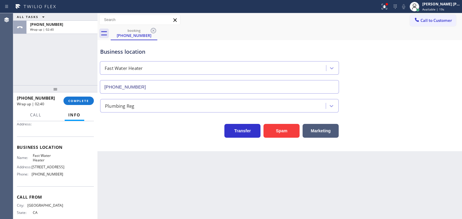
click at [18, 40] on div "ALL TASKS ALL TASKS ACTIVE TASKS TASKS IN WRAP UP [PHONE_NUMBER] Wrap up | 02:40" at bounding box center [55, 49] width 84 height 72
click at [81, 100] on span "COMPLETE" at bounding box center [78, 101] width 21 height 4
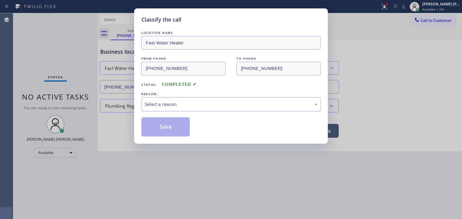
click at [172, 102] on div "Select a reason" at bounding box center [231, 104] width 172 height 7
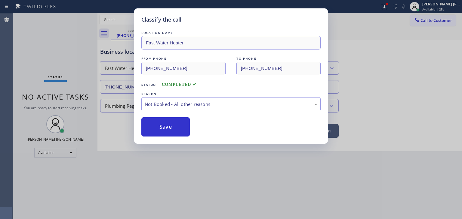
click at [166, 128] on button "Save" at bounding box center [165, 127] width 48 height 19
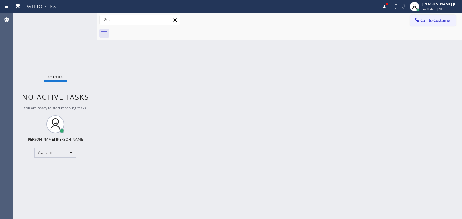
click at [78, 18] on div "Status No active tasks You are ready to start receiving tasks. [PERSON_NAME] [P…" at bounding box center [55, 116] width 84 height 206
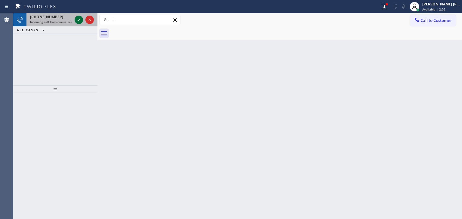
click at [78, 18] on icon at bounding box center [78, 19] width 7 height 7
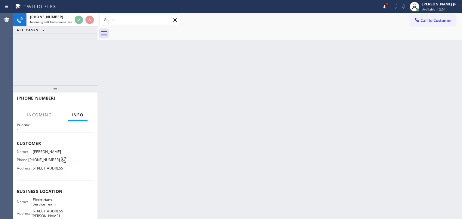
scroll to position [30, 0]
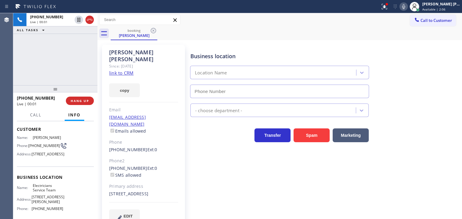
type input "[PHONE_NUMBER]"
click at [120, 70] on link "link to CRM" at bounding box center [121, 73] width 24 height 6
click at [450, 3] on div "[PERSON_NAME] [PERSON_NAME]" at bounding box center [441, 4] width 38 height 5
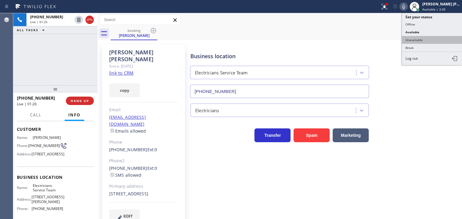
click at [429, 37] on button "Unavailable" at bounding box center [431, 40] width 60 height 8
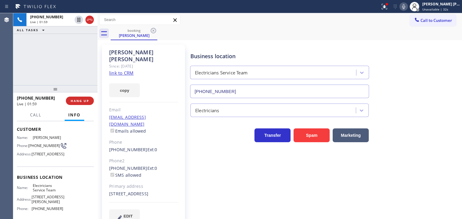
click at [405, 9] on icon at bounding box center [403, 6] width 3 height 5
click at [405, 8] on icon at bounding box center [403, 6] width 3 height 5
click at [407, 5] on icon at bounding box center [403, 6] width 7 height 7
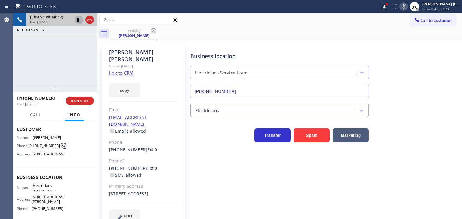
click at [78, 19] on icon at bounding box center [78, 20] width 3 height 4
click at [405, 7] on icon at bounding box center [403, 6] width 3 height 5
click at [79, 17] on icon at bounding box center [78, 19] width 7 height 7
click at [89, 23] on icon at bounding box center [89, 19] width 7 height 7
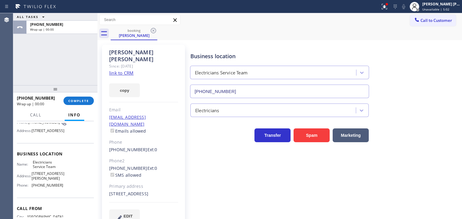
scroll to position [60, 0]
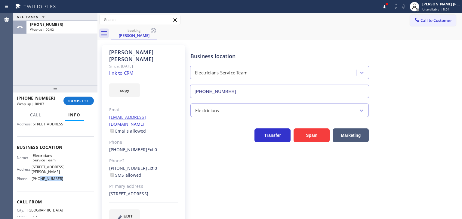
drag, startPoint x: 62, startPoint y: 190, endPoint x: 45, endPoint y: 157, distance: 37.0
click at [38, 184] on div "Name: Electricians Service Team Address: [STREET_ADDRESS][PERSON_NAME] Phone: […" at bounding box center [55, 169] width 77 height 30
click at [63, 184] on div "Name: Electricians Service Team Address: [STREET_ADDRESS][PERSON_NAME] Phone: […" at bounding box center [55, 169] width 77 height 30
drag, startPoint x: 63, startPoint y: 189, endPoint x: 34, endPoint y: 189, distance: 29.5
click at [34, 184] on div "Name: Electricians Service Team Address: [STREET_ADDRESS][PERSON_NAME] Phone: […" at bounding box center [55, 169] width 77 height 30
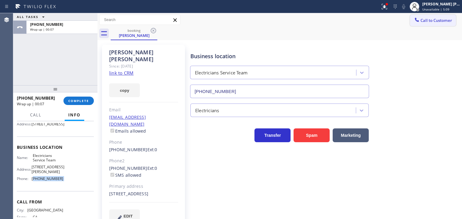
drag, startPoint x: 425, startPoint y: 17, endPoint x: 421, endPoint y: 22, distance: 6.2
click at [425, 17] on button "Call to Customer" at bounding box center [433, 20] width 46 height 11
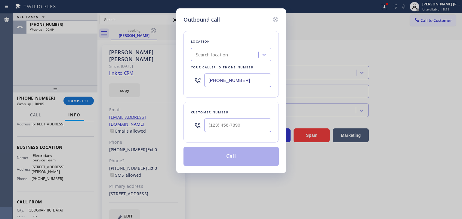
drag, startPoint x: 253, startPoint y: 83, endPoint x: 200, endPoint y: 83, distance: 53.5
click at [200, 83] on div "[PHONE_NUMBER]" at bounding box center [231, 81] width 80 height 20
paste input "800) 568-8664"
type input "[PHONE_NUMBER]"
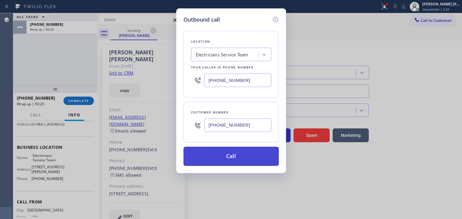
type input "[PHONE_NUMBER]"
click at [236, 162] on button "Call" at bounding box center [230, 156] width 95 height 19
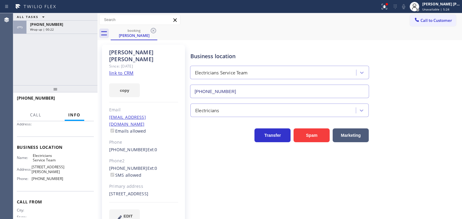
scroll to position [55, 0]
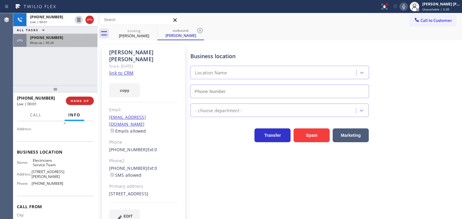
click at [77, 43] on div "Wrap up | 00:28" at bounding box center [62, 43] width 64 height 4
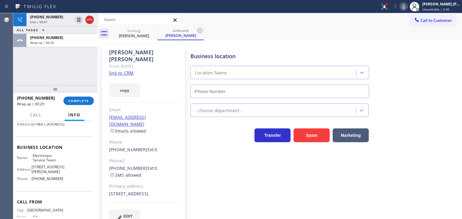
type input "[PHONE_NUMBER]"
click at [78, 104] on button "COMPLETE" at bounding box center [78, 101] width 30 height 8
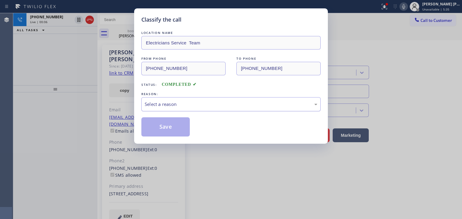
click at [168, 105] on div "Select a reason" at bounding box center [231, 104] width 172 height 7
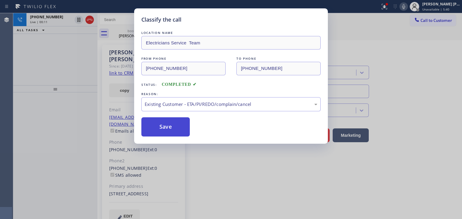
click at [176, 131] on button "Save" at bounding box center [165, 127] width 48 height 19
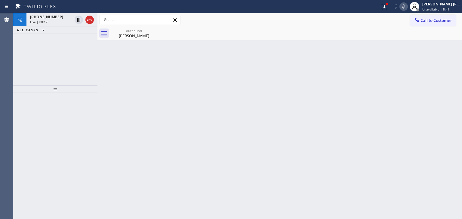
click at [53, 21] on div "Live | 00:12" at bounding box center [51, 22] width 42 height 4
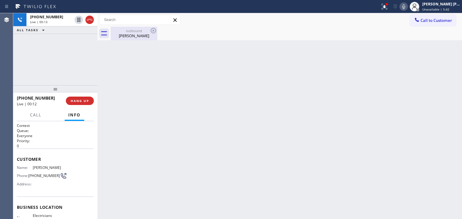
click at [135, 34] on div "[PERSON_NAME]" at bounding box center [133, 35] width 45 height 5
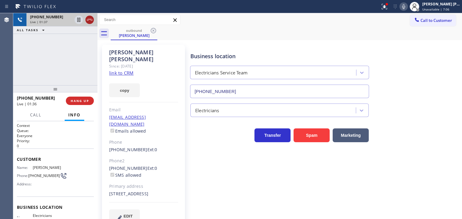
click at [91, 22] on icon at bounding box center [89, 19] width 7 height 7
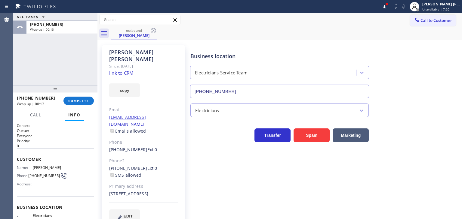
click at [38, 56] on div "ALL TASKS ALL TASKS ACTIVE TASKS TASKS IN WRAP UP [PHONE_NUMBER] Wrap up | 00:13" at bounding box center [55, 49] width 84 height 72
click at [82, 100] on span "COMPLETE" at bounding box center [78, 101] width 21 height 4
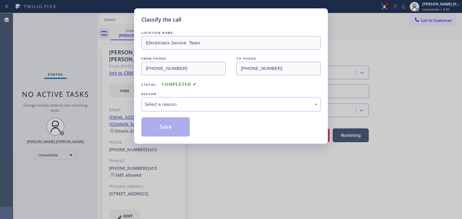
click at [164, 102] on div "Select a reason" at bounding box center [231, 104] width 172 height 7
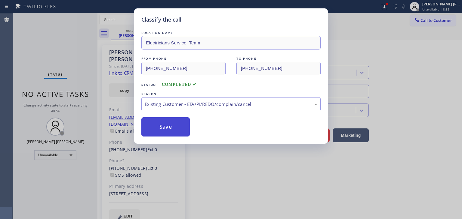
click at [171, 126] on button "Save" at bounding box center [165, 127] width 48 height 19
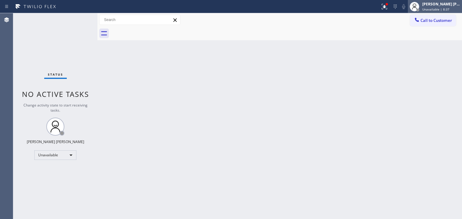
click at [440, 5] on div "[PERSON_NAME] [PERSON_NAME]" at bounding box center [441, 4] width 38 height 5
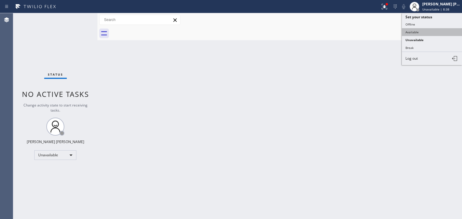
click at [425, 30] on button "Available" at bounding box center [431, 32] width 60 height 8
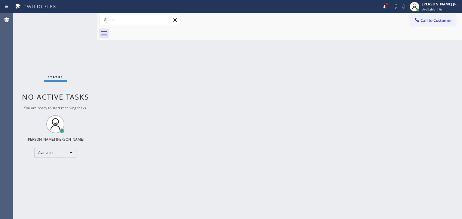
click at [77, 18] on div "Status No active tasks You are ready to start receiving tasks. [PERSON_NAME] [P…" at bounding box center [55, 116] width 84 height 206
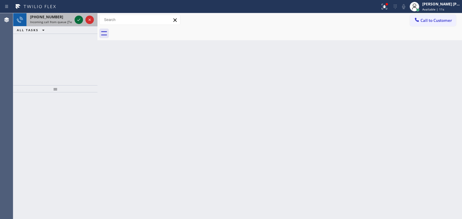
click at [77, 18] on icon at bounding box center [78, 19] width 7 height 7
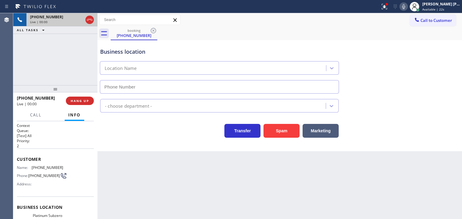
type input "[PHONE_NUMBER]"
click at [407, 5] on icon at bounding box center [403, 6] width 7 height 7
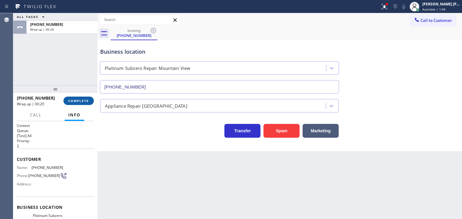
click at [82, 102] on span "COMPLETE" at bounding box center [78, 101] width 21 height 4
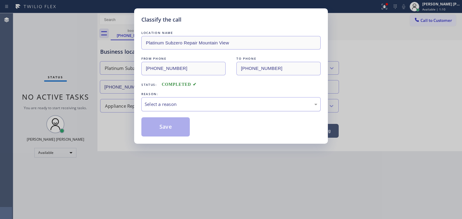
click at [173, 102] on div "Select a reason" at bounding box center [231, 104] width 172 height 7
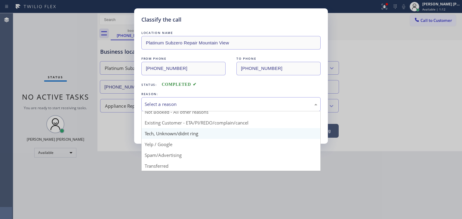
scroll to position [30, 0]
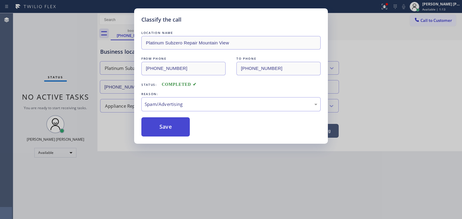
click at [165, 133] on button "Save" at bounding box center [165, 127] width 48 height 19
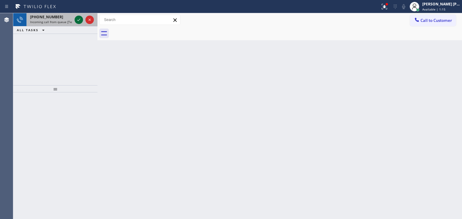
click at [80, 22] on icon at bounding box center [78, 19] width 7 height 7
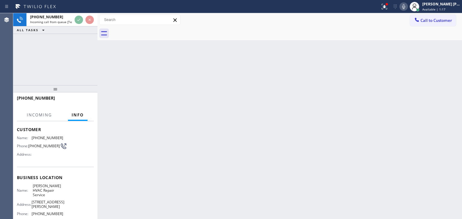
scroll to position [30, 0]
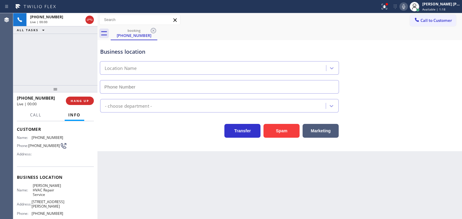
type input "[PHONE_NUMBER]"
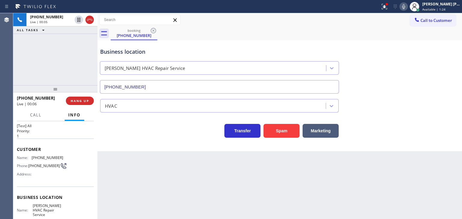
scroll to position [0, 0]
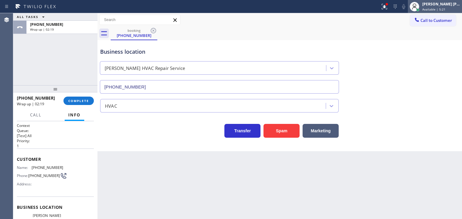
click at [442, 8] on span "Available | 5:21" at bounding box center [433, 9] width 23 height 4
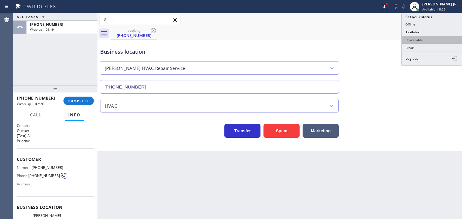
click at [428, 40] on button "Unavailable" at bounding box center [431, 40] width 60 height 8
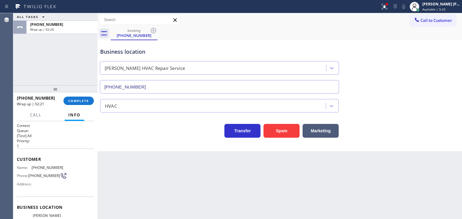
click at [52, 93] on div at bounding box center [55, 88] width 84 height 7
drag, startPoint x: 53, startPoint y: 99, endPoint x: 22, endPoint y: 99, distance: 31.3
click at [22, 99] on div "[PHONE_NUMBER]" at bounding box center [38, 98] width 42 height 6
copy span "7208625193"
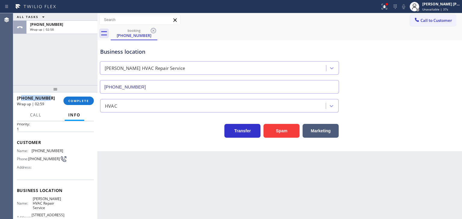
scroll to position [30, 0]
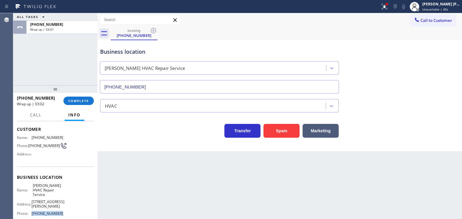
drag, startPoint x: 60, startPoint y: 209, endPoint x: 30, endPoint y: 211, distance: 29.2
click at [31, 212] on div "Name: [PERSON_NAME] HVAC Repair Service Address: [STREET_ADDRESS][PERSON_NAME] …" at bounding box center [40, 201] width 46 height 35
copy div "[PHONE_NUMBER]"
click at [82, 100] on span "COMPLETE" at bounding box center [78, 101] width 21 height 4
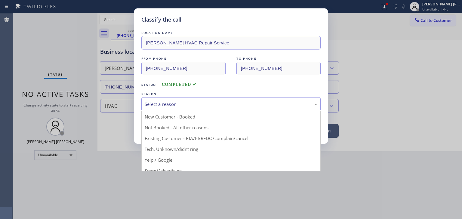
click at [168, 106] on div "Select a reason" at bounding box center [231, 104] width 172 height 7
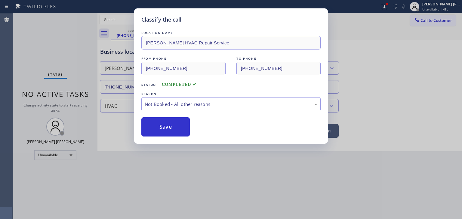
click at [172, 125] on button "Save" at bounding box center [165, 127] width 48 height 19
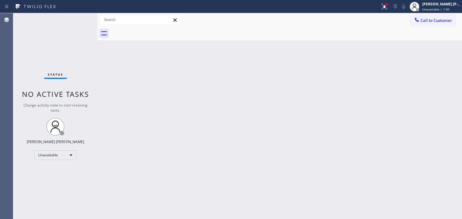
drag, startPoint x: 446, startPoint y: 5, endPoint x: 439, endPoint y: 15, distance: 12.0
click at [446, 6] on div "[PERSON_NAME] [PERSON_NAME]" at bounding box center [441, 4] width 38 height 5
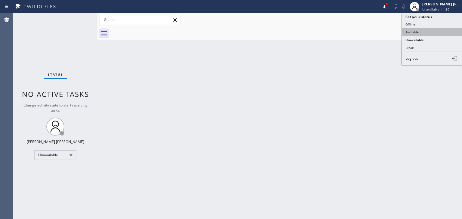
click at [423, 29] on button "Available" at bounding box center [431, 32] width 60 height 8
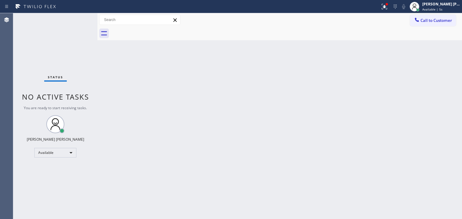
click at [78, 20] on div "Status No active tasks You are ready to start receiving tasks. [PERSON_NAME] [P…" at bounding box center [55, 116] width 84 height 206
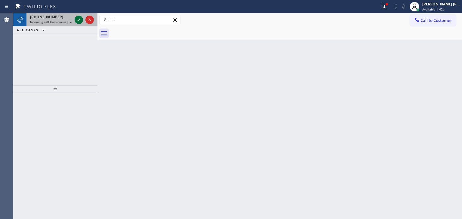
click at [78, 20] on icon at bounding box center [78, 19] width 7 height 7
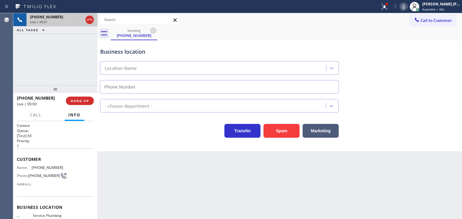
type input "[PHONE_NUMBER]"
click at [405, 7] on icon at bounding box center [403, 6] width 3 height 5
click at [445, 7] on span "Available | 2:23" at bounding box center [433, 9] width 23 height 4
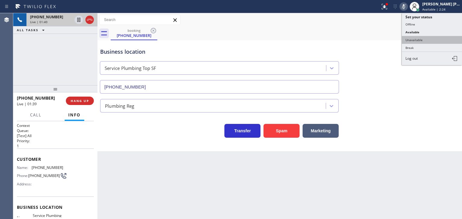
click at [428, 37] on button "Unavailable" at bounding box center [431, 40] width 60 height 8
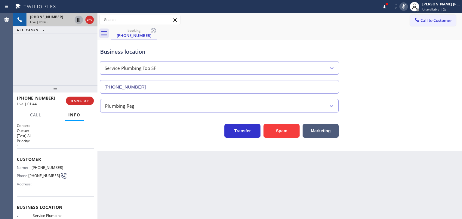
click at [79, 20] on icon at bounding box center [78, 19] width 7 height 7
drag, startPoint x: 413, startPoint y: 7, endPoint x: 407, endPoint y: 9, distance: 6.1
click at [407, 7] on icon at bounding box center [403, 6] width 7 height 7
click at [78, 20] on icon at bounding box center [78, 19] width 7 height 7
click at [37, 76] on div "[PHONE_NUMBER] Live | 04:33 ALL TASKS ALL TASKS ACTIVE TASKS TASKS IN WRAP UP" at bounding box center [55, 49] width 84 height 72
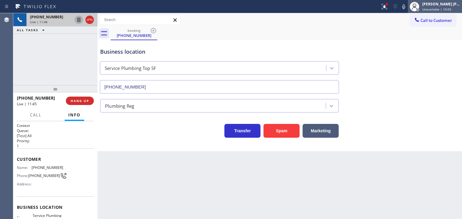
click at [447, 7] on div "[PERSON_NAME] [PERSON_NAME] Unavailable | 10:03" at bounding box center [441, 6] width 41 height 11
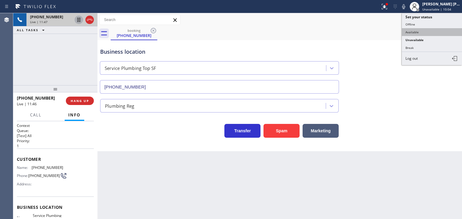
click at [429, 28] on button "Available" at bounding box center [431, 32] width 60 height 8
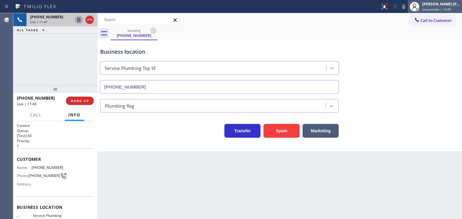
click at [442, 7] on span "Unavailable | 10:05" at bounding box center [436, 9] width 29 height 4
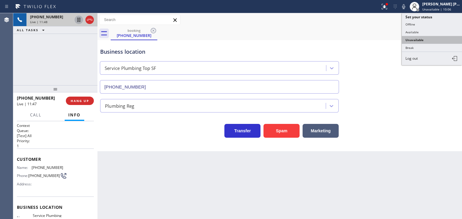
click at [430, 40] on button "Unavailable" at bounding box center [431, 40] width 60 height 8
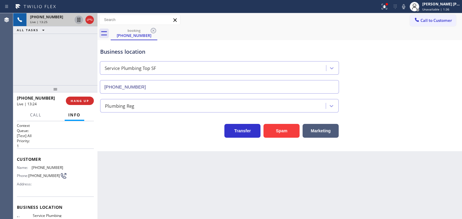
click at [68, 74] on div "[PHONE_NUMBER] Live | 13:25 ALL TASKS ALL TASKS ACTIVE TASKS TASKS IN WRAP UP" at bounding box center [55, 49] width 84 height 72
click at [429, 191] on div "Back to Dashboard Change Sender ID Customers Technicians Select a contact Outbo…" at bounding box center [279, 116] width 364 height 206
click at [61, 186] on div "Name: [PHONE_NUMBER] Phone: [PHONE_NUMBER] Address:" at bounding box center [55, 178] width 77 height 24
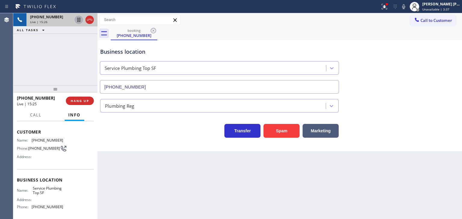
scroll to position [60, 0]
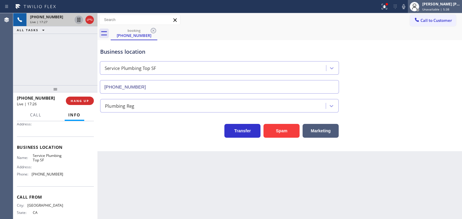
click at [446, 7] on div "[PERSON_NAME] [PERSON_NAME] Unavailable | 5:38" at bounding box center [441, 6] width 41 height 11
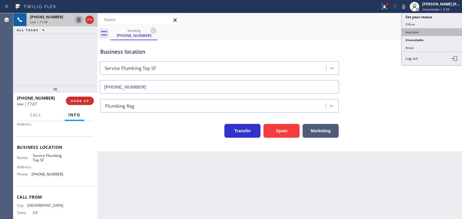
click at [424, 30] on button "Available" at bounding box center [431, 32] width 60 height 8
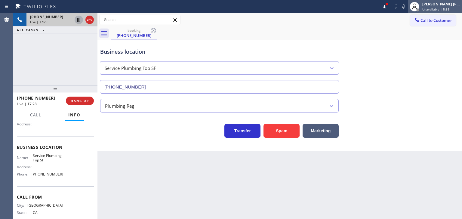
click at [438, 5] on div "[PERSON_NAME] [PERSON_NAME]" at bounding box center [441, 4] width 38 height 5
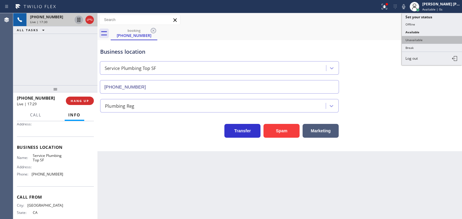
click at [422, 39] on button "Unavailable" at bounding box center [431, 40] width 60 height 8
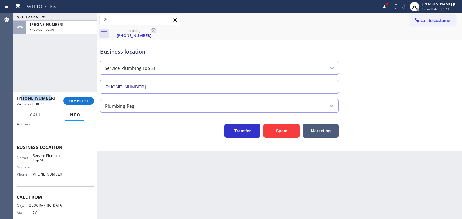
drag, startPoint x: 48, startPoint y: 98, endPoint x: 21, endPoint y: 99, distance: 27.1
click at [21, 99] on div "[PHONE_NUMBER]" at bounding box center [38, 98] width 42 height 6
copy span "9495002110"
drag, startPoint x: 67, startPoint y: 177, endPoint x: 30, endPoint y: 176, distance: 37.3
click at [30, 176] on div "Name: Service Plumbing Top SF Address: Phone: [PHONE_NUMBER]" at bounding box center [55, 167] width 77 height 26
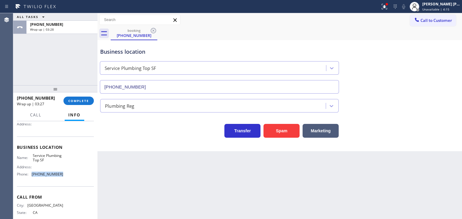
copy div "[PHONE_NUMBER]"
click at [433, 20] on span "Call to Customer" at bounding box center [436, 20] width 32 height 5
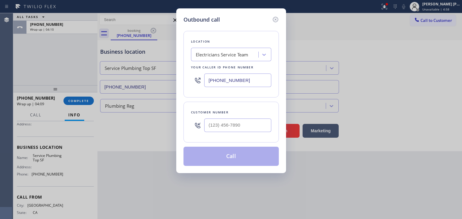
drag, startPoint x: 251, startPoint y: 78, endPoint x: 173, endPoint y: 91, distance: 78.6
click at [173, 91] on div "Outbound call Location Electricians Service Team Your caller id phone number [P…" at bounding box center [231, 109] width 462 height 219
paste input "628) 277-8686"
type input "[PHONE_NUMBER]"
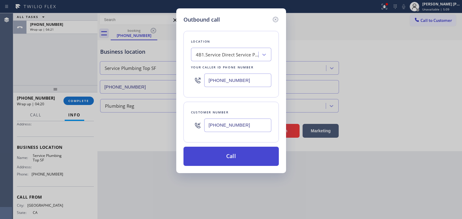
type input "[PHONE_NUMBER]"
click at [232, 155] on button "Call" at bounding box center [230, 156] width 95 height 19
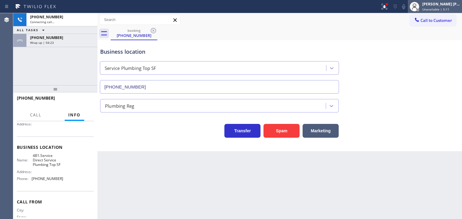
click at [449, 5] on div "[PERSON_NAME] [PERSON_NAME]" at bounding box center [441, 4] width 38 height 5
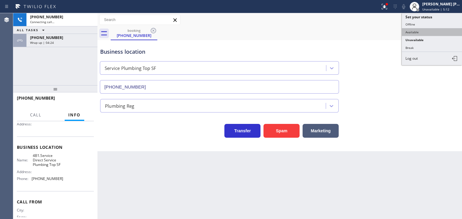
click at [427, 31] on button "Available" at bounding box center [431, 32] width 60 height 8
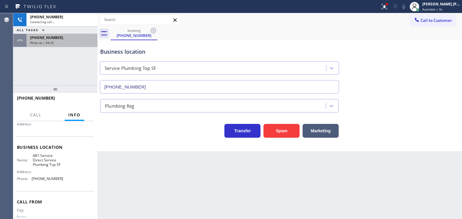
click at [49, 44] on div "[PHONE_NUMBER] Wrap up | 04:25" at bounding box center [60, 40] width 69 height 13
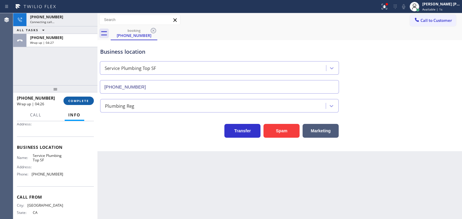
click at [78, 102] on span "COMPLETE" at bounding box center [78, 101] width 21 height 4
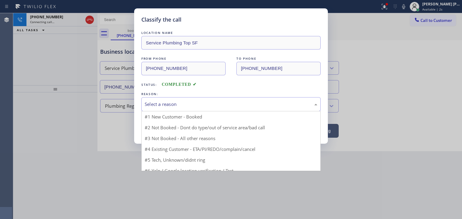
click at [153, 106] on div "Select a reason" at bounding box center [231, 104] width 172 height 7
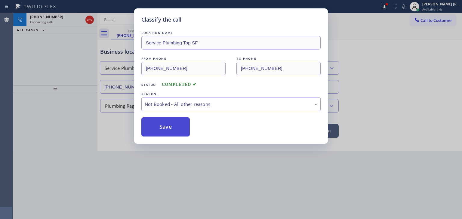
click at [165, 124] on button "Save" at bounding box center [165, 127] width 48 height 19
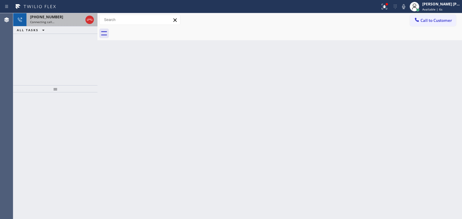
click at [37, 25] on div "[PHONE_NUMBER] Connecting call…" at bounding box center [55, 19] width 58 height 13
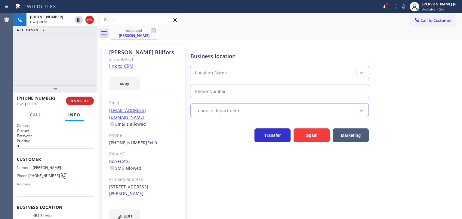
type input "[PHONE_NUMBER]"
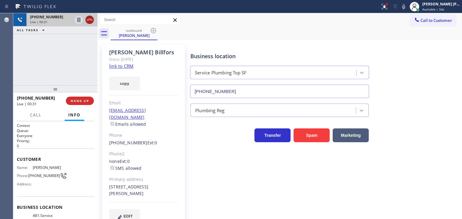
click at [90, 22] on icon at bounding box center [89, 19] width 7 height 7
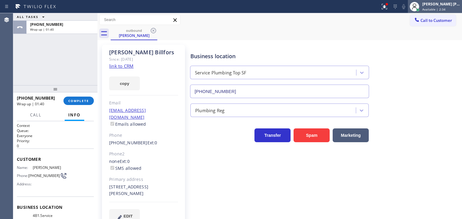
click at [441, 6] on div "[PERSON_NAME] [PERSON_NAME] Available | 2:34" at bounding box center [441, 6] width 41 height 11
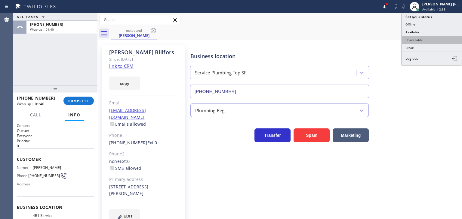
click at [423, 40] on button "Unavailable" at bounding box center [431, 40] width 60 height 8
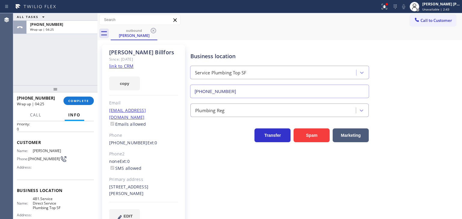
scroll to position [30, 0]
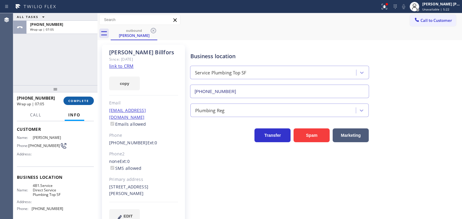
click at [90, 100] on button "COMPLETE" at bounding box center [78, 101] width 30 height 8
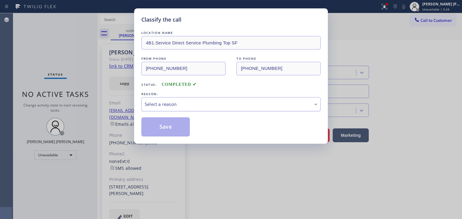
click at [182, 101] on div "Select a reason" at bounding box center [231, 104] width 172 height 7
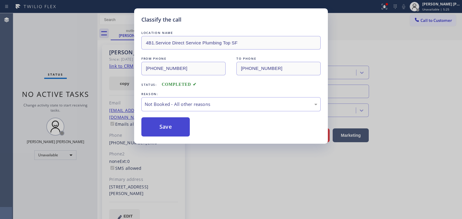
click at [165, 129] on button "Save" at bounding box center [165, 127] width 48 height 19
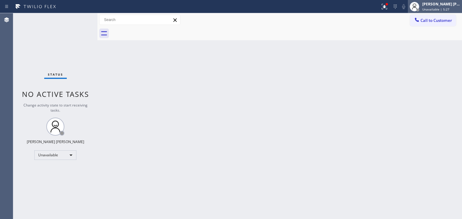
click at [437, 4] on div "[PERSON_NAME] [PERSON_NAME]" at bounding box center [441, 4] width 38 height 5
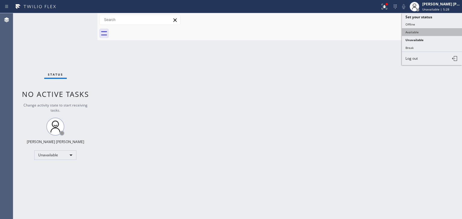
click at [425, 29] on button "Available" at bounding box center [431, 32] width 60 height 8
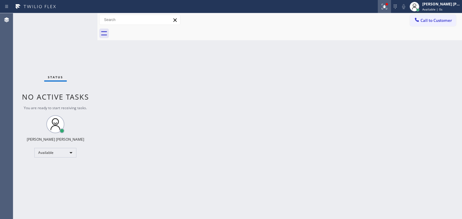
click at [388, 8] on icon at bounding box center [383, 6] width 7 height 7
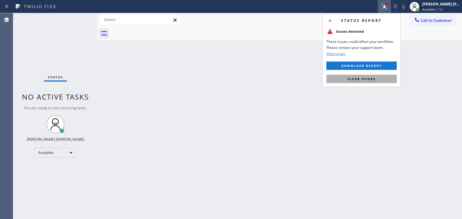
click at [362, 78] on span "Clear issues" at bounding box center [361, 79] width 28 height 4
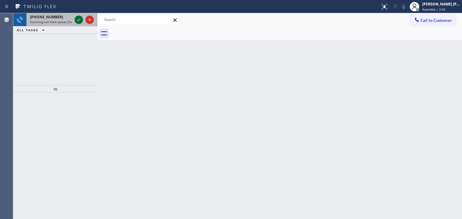
click at [80, 21] on icon at bounding box center [78, 19] width 7 height 7
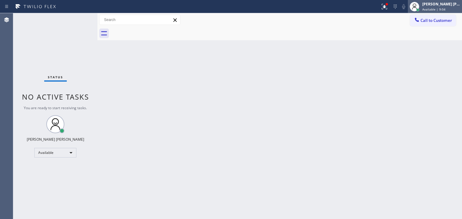
click at [444, 6] on div "[PERSON_NAME] [PERSON_NAME]" at bounding box center [441, 4] width 38 height 5
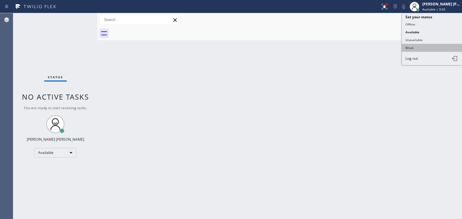
click at [416, 47] on button "Break" at bounding box center [431, 48] width 60 height 8
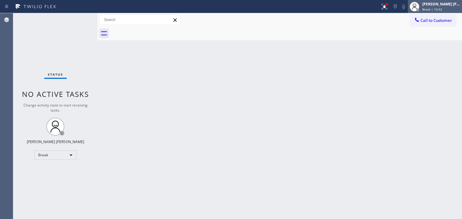
click at [440, 10] on span "Break | 14:32" at bounding box center [432, 9] width 20 height 4
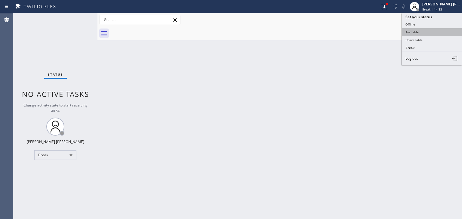
click at [428, 32] on button "Available" at bounding box center [431, 32] width 60 height 8
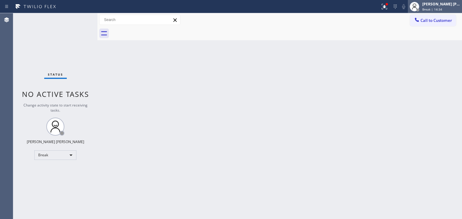
click at [442, 8] on span "Break | 14:34" at bounding box center [432, 9] width 20 height 4
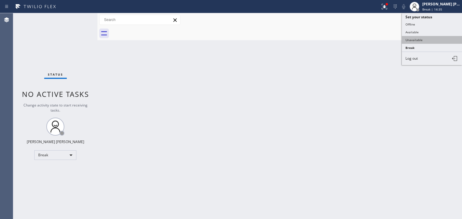
click at [426, 41] on button "Unavailable" at bounding box center [431, 40] width 60 height 8
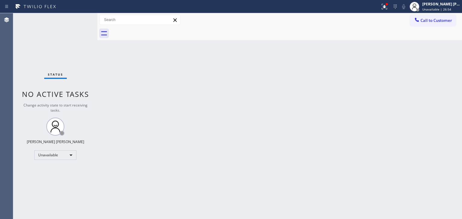
click at [77, 18] on div "Status No active tasks Change activity state to start receiving tasks. [PERSON_…" at bounding box center [55, 116] width 84 height 206
click at [449, 5] on div "[PERSON_NAME] [PERSON_NAME]" at bounding box center [441, 4] width 38 height 5
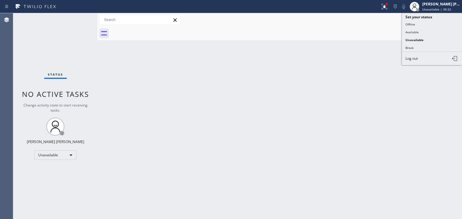
click at [420, 32] on button "Available" at bounding box center [431, 32] width 60 height 8
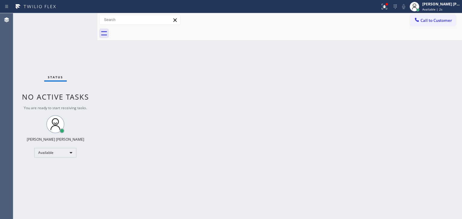
click at [78, 18] on div "Status No active tasks You are ready to start receiving tasks. [PERSON_NAME] [P…" at bounding box center [55, 116] width 84 height 206
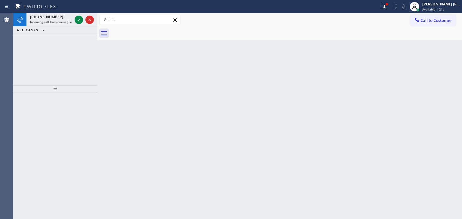
click at [77, 23] on icon at bounding box center [78, 19] width 7 height 7
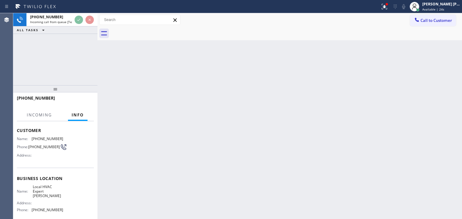
scroll to position [60, 0]
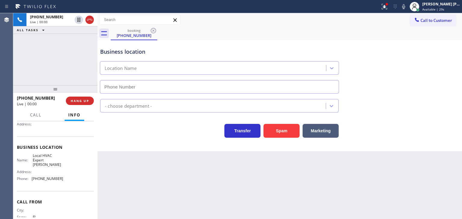
type input "[PHONE_NUMBER]"
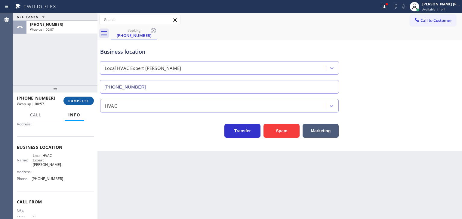
click at [89, 99] on button "COMPLETE" at bounding box center [78, 101] width 30 height 8
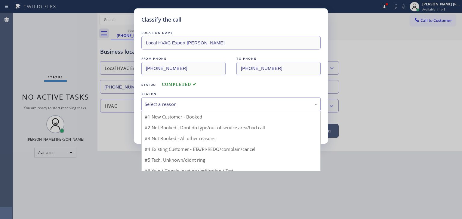
click at [185, 103] on div "Select a reason" at bounding box center [231, 104] width 172 height 7
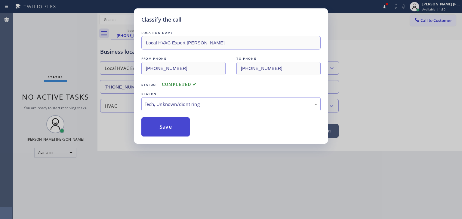
click at [171, 133] on button "Save" at bounding box center [165, 127] width 48 height 19
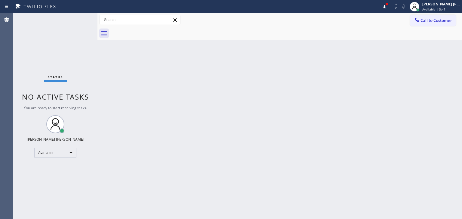
click at [79, 19] on div "Status No active tasks You are ready to start receiving tasks. [PERSON_NAME] [P…" at bounding box center [55, 116] width 84 height 206
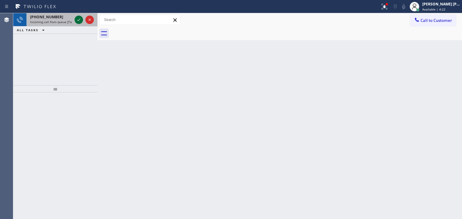
click at [76, 19] on icon at bounding box center [78, 19] width 7 height 7
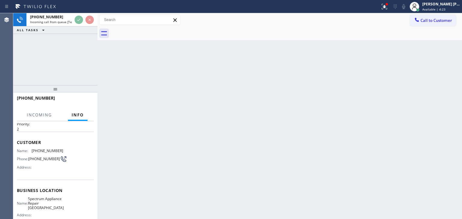
scroll to position [30, 0]
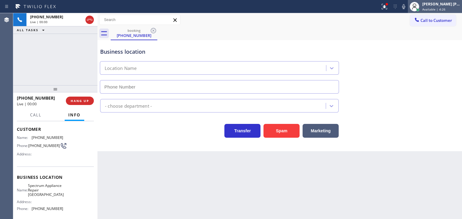
type input "[PHONE_NUMBER]"
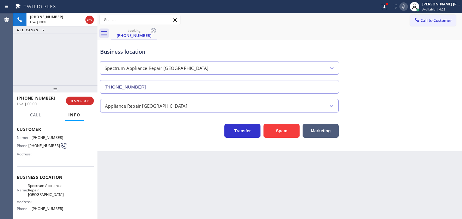
click at [407, 5] on icon at bounding box center [403, 6] width 7 height 7
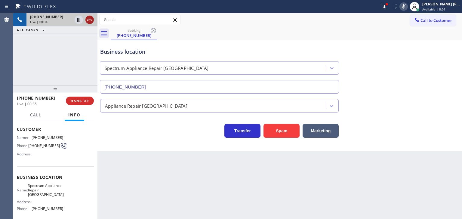
click at [90, 20] on icon at bounding box center [89, 20] width 5 height 2
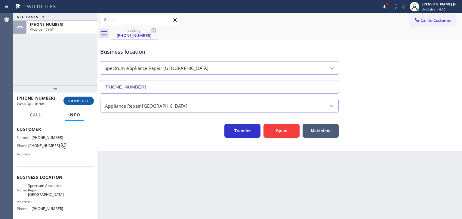
click at [83, 104] on button "COMPLETE" at bounding box center [78, 101] width 30 height 8
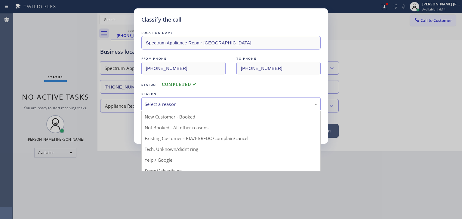
click at [186, 104] on div "Select a reason" at bounding box center [231, 104] width 172 height 7
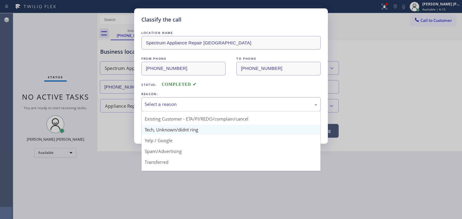
scroll to position [30, 0]
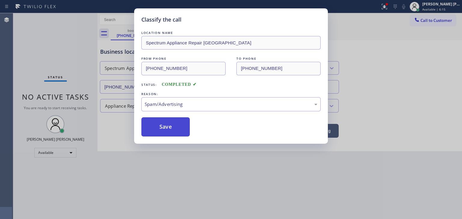
click at [165, 128] on button "Save" at bounding box center [165, 127] width 48 height 19
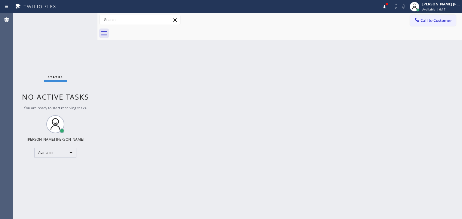
click at [77, 19] on div "Status No active tasks You are ready to start receiving tasks. [PERSON_NAME] [P…" at bounding box center [55, 116] width 84 height 206
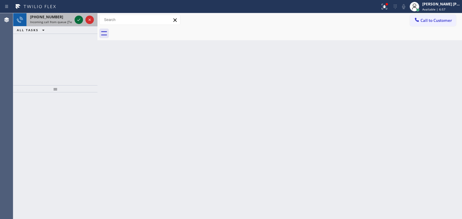
click at [77, 19] on icon at bounding box center [78, 19] width 7 height 7
click at [76, 21] on icon at bounding box center [78, 19] width 7 height 7
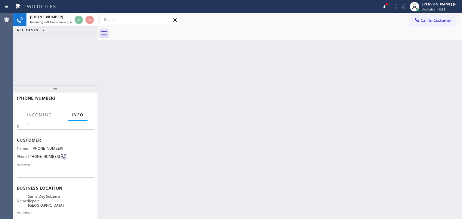
scroll to position [30, 0]
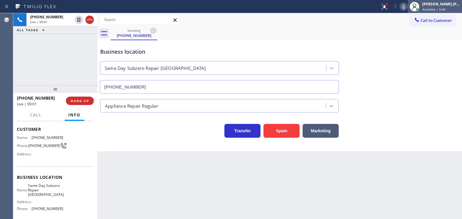
type input "[PHONE_NUMBER]"
click at [407, 10] on icon at bounding box center [403, 6] width 7 height 7
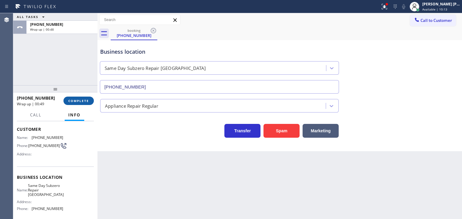
click at [81, 102] on span "COMPLETE" at bounding box center [78, 101] width 21 height 4
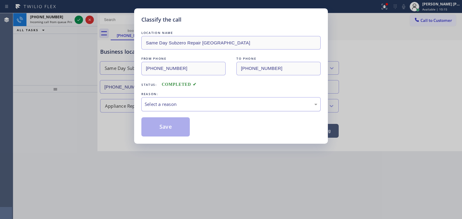
click at [167, 101] on div "Select a reason" at bounding box center [231, 104] width 172 height 7
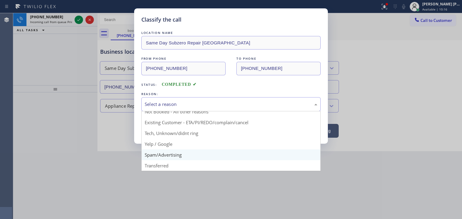
scroll to position [5, 0]
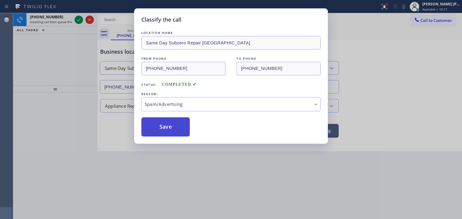
click at [170, 133] on button "Save" at bounding box center [165, 127] width 48 height 19
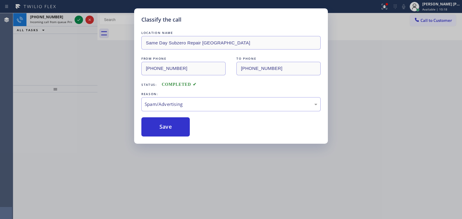
click at [80, 18] on div "Classify the call LOCATION NAME Same Day Subzero Repair [GEOGRAPHIC_DATA] FROM …" at bounding box center [231, 109] width 462 height 219
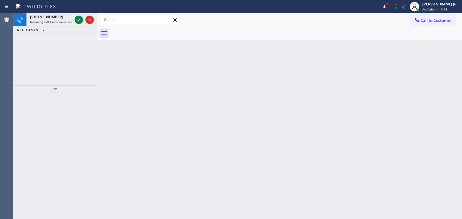
click at [80, 18] on icon at bounding box center [78, 19] width 7 height 7
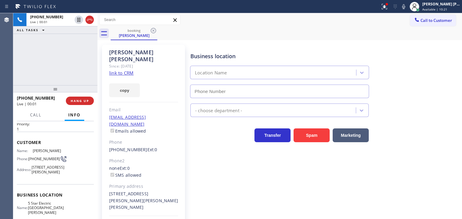
scroll to position [30, 0]
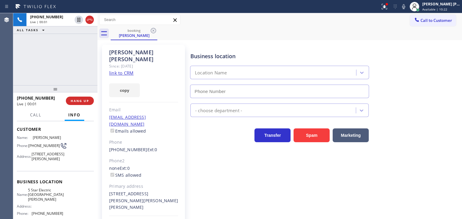
type input "[PHONE_NUMBER]"
click at [126, 70] on link "link to CRM" at bounding box center [121, 73] width 24 height 6
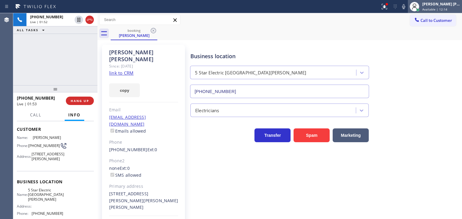
drag, startPoint x: 415, startPoint y: 7, endPoint x: 433, endPoint y: 5, distance: 17.6
click at [407, 7] on icon at bounding box center [403, 6] width 7 height 7
click at [445, 5] on div "[PERSON_NAME] [PERSON_NAME]" at bounding box center [441, 4] width 38 height 5
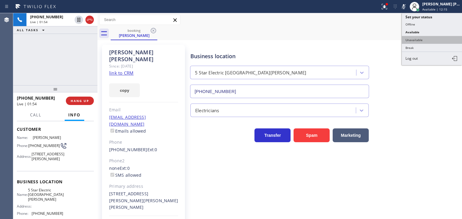
click at [426, 37] on button "Unavailable" at bounding box center [431, 40] width 60 height 8
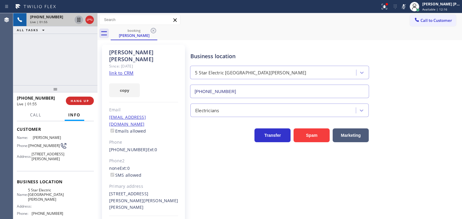
click at [79, 21] on icon at bounding box center [78, 19] width 7 height 7
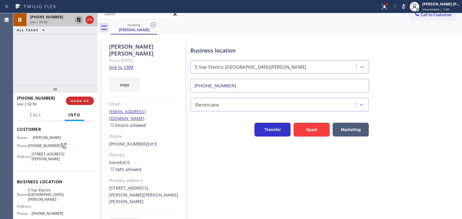
scroll to position [9, 0]
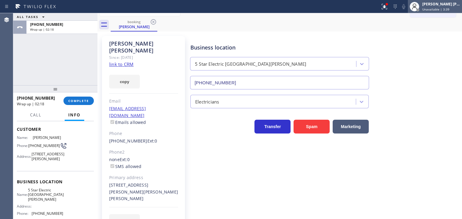
click at [449, 11] on span "Unavailable | 3:39" at bounding box center [435, 9] width 27 height 4
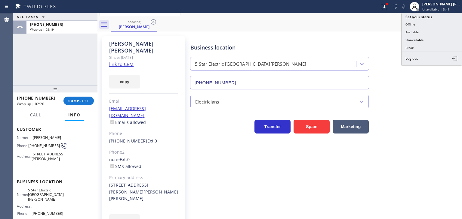
click at [436, 110] on div "Transfer Spam Marketing" at bounding box center [324, 120] width 271 height 25
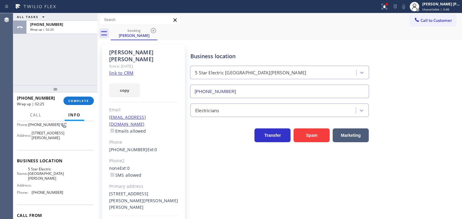
scroll to position [89, 0]
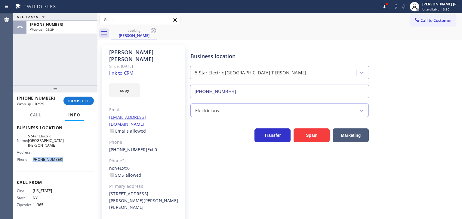
drag, startPoint x: 66, startPoint y: 159, endPoint x: 34, endPoint y: 161, distance: 32.5
click at [34, 161] on div "Name: 5 Star Electric San [PERSON_NAME] Address: Phone: [PHONE_NUMBER]" at bounding box center [55, 149] width 77 height 30
copy span "669) 239-2575"
click at [438, 21] on span "Call to Customer" at bounding box center [436, 20] width 32 height 5
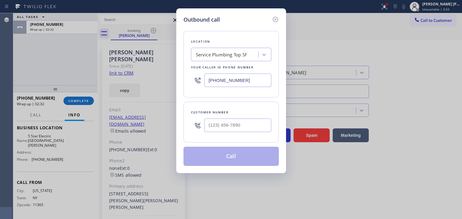
drag, startPoint x: 256, startPoint y: 78, endPoint x: 173, endPoint y: 78, distance: 82.6
click at [173, 78] on div "Outbound call Location Service Plumbing Top SF Your caller id phone number [PHO…" at bounding box center [231, 109] width 462 height 219
type input "(___) ___-____"
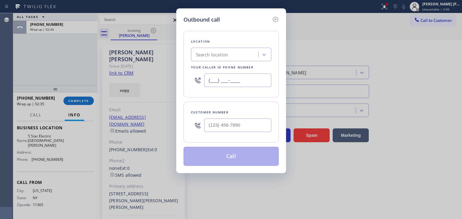
click at [228, 81] on input "(___) ___-____" at bounding box center [237, 81] width 67 height 14
type input "(___) ___-____"
click at [245, 73] on div at bounding box center [231, 81] width 80 height 20
click at [276, 19] on icon at bounding box center [275, 19] width 7 height 7
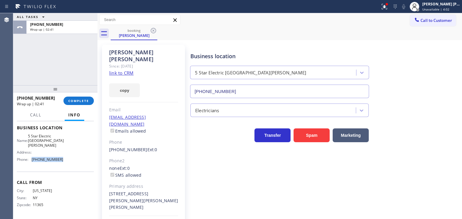
drag, startPoint x: 66, startPoint y: 159, endPoint x: 30, endPoint y: 163, distance: 35.9
click at [30, 163] on div "Name: 5 Star Electric San [PERSON_NAME] Address: Phone: [PHONE_NUMBER]" at bounding box center [55, 149] width 77 height 30
click at [426, 20] on span "Call to Customer" at bounding box center [436, 20] width 32 height 5
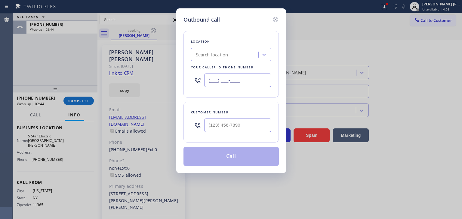
click at [225, 79] on input "(___) ___-____" at bounding box center [237, 81] width 67 height 14
paste input "669) 239-2575"
type input "[PHONE_NUMBER]"
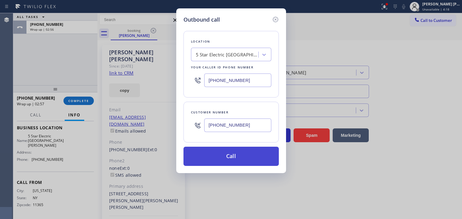
type input "[PHONE_NUMBER]"
click at [220, 159] on button "Call" at bounding box center [230, 156] width 95 height 19
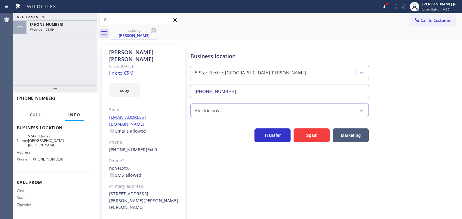
scroll to position [75, 0]
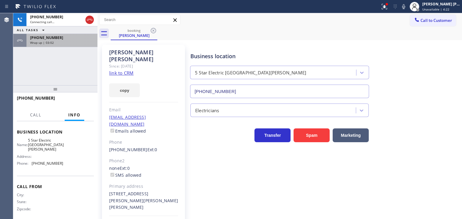
click at [40, 42] on span "Wrap up | 03:02" at bounding box center [42, 43] width 24 height 4
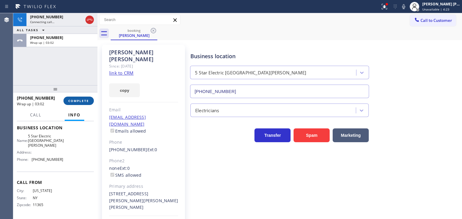
click at [82, 99] on span "COMPLETE" at bounding box center [78, 101] width 21 height 4
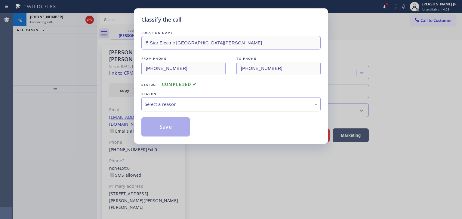
click at [184, 106] on div "Select a reason" at bounding box center [231, 104] width 172 height 7
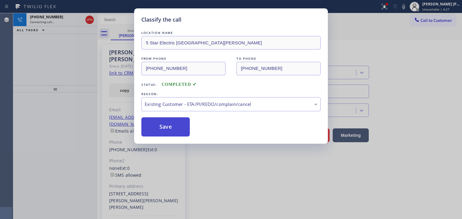
click at [161, 127] on button "Save" at bounding box center [165, 127] width 48 height 19
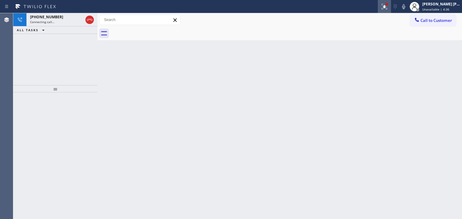
click at [388, 8] on icon at bounding box center [383, 6] width 7 height 7
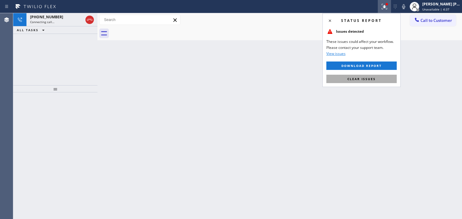
click at [371, 77] on span "Clear issues" at bounding box center [361, 79] width 28 height 4
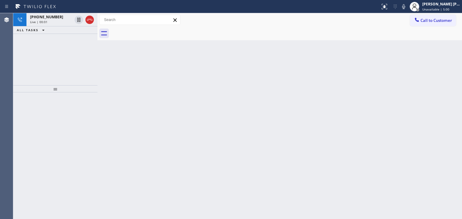
click at [436, 105] on div "Back to Dashboard Change Sender ID Customers Technicians Select a contact Outbo…" at bounding box center [279, 116] width 364 height 206
click at [442, 8] on span "Unavailable | 5:03" at bounding box center [435, 9] width 27 height 4
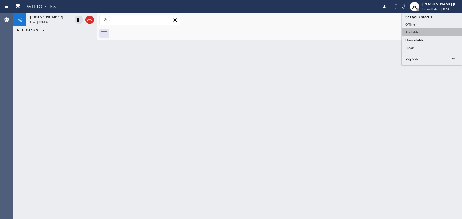
click at [429, 31] on button "Available" at bounding box center [431, 32] width 60 height 8
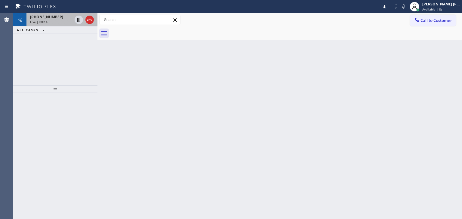
click at [64, 24] on div "[PHONE_NUMBER] Live | 00:14" at bounding box center [49, 19] width 47 height 13
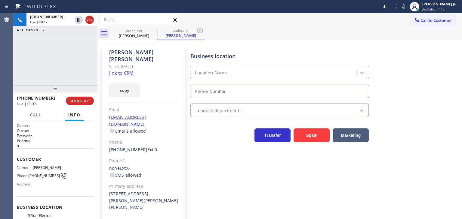
type input "[PHONE_NUMBER]"
click at [83, 103] on button "HANG UP" at bounding box center [80, 101] width 28 height 8
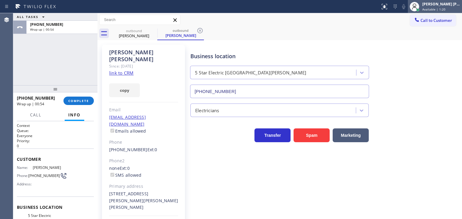
click at [447, 6] on div "[PERSON_NAME] [PERSON_NAME]" at bounding box center [441, 4] width 38 height 5
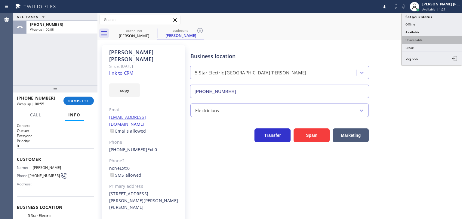
click at [433, 40] on button "Unavailable" at bounding box center [431, 40] width 60 height 8
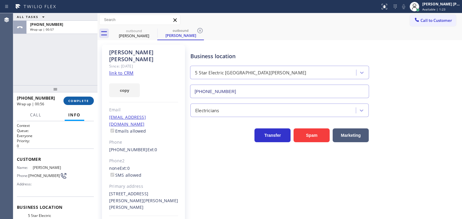
click at [84, 99] on span "COMPLETE" at bounding box center [78, 101] width 21 height 4
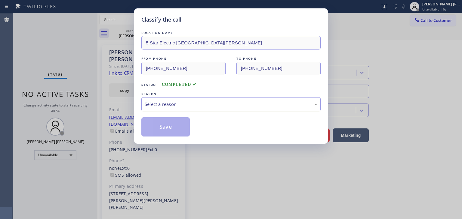
click at [162, 101] on div "Select a reason" at bounding box center [231, 104] width 172 height 7
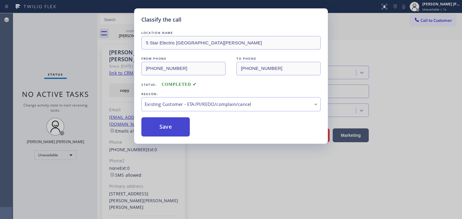
click at [164, 130] on button "Save" at bounding box center [165, 127] width 48 height 19
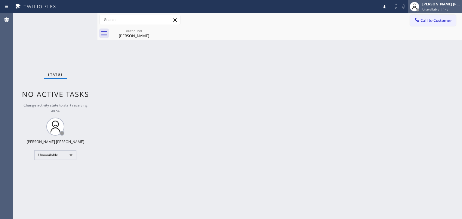
click at [438, 4] on div "[PERSON_NAME] [PERSON_NAME]" at bounding box center [441, 4] width 38 height 5
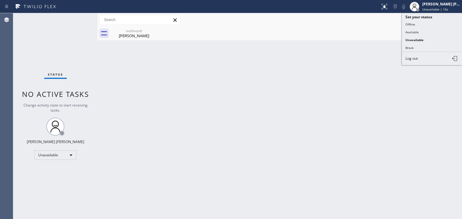
click at [432, 33] on button "Available" at bounding box center [431, 32] width 60 height 8
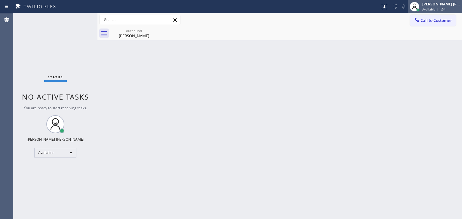
click at [449, 6] on div "[PERSON_NAME] [PERSON_NAME]" at bounding box center [441, 4] width 38 height 5
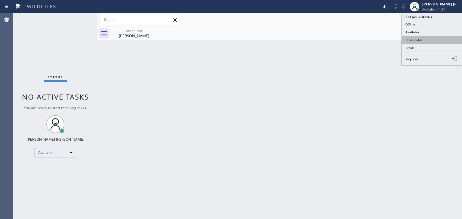
click at [415, 37] on button "Unavailable" at bounding box center [431, 40] width 60 height 8
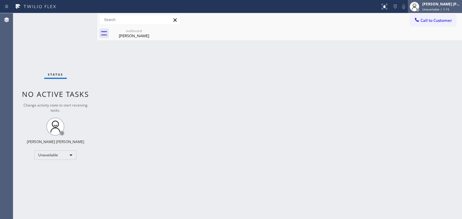
click at [448, 6] on div "[PERSON_NAME] [PERSON_NAME]" at bounding box center [441, 4] width 38 height 5
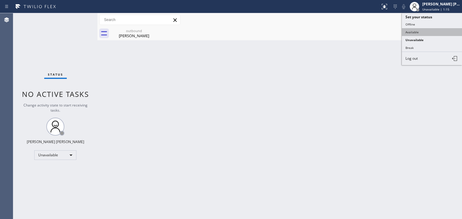
click at [427, 32] on button "Available" at bounding box center [431, 32] width 60 height 8
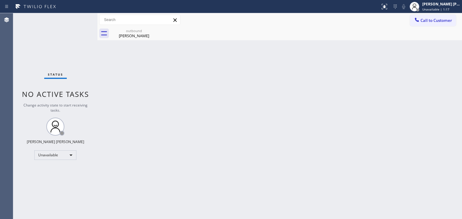
click at [77, 17] on div "Status No active tasks Change activity state to start receiving tasks. [PERSON_…" at bounding box center [55, 116] width 84 height 206
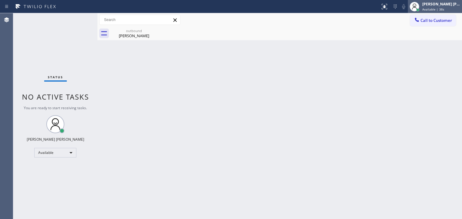
click at [441, 9] on span "Available | 38s" at bounding box center [433, 9] width 22 height 4
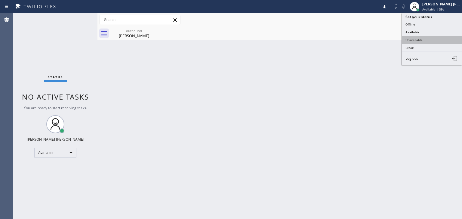
click at [423, 39] on button "Unavailable" at bounding box center [431, 40] width 60 height 8
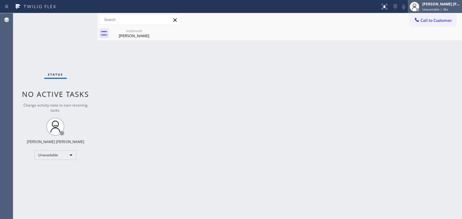
click at [435, 7] on div "[PERSON_NAME] [PERSON_NAME] Unavailable | 36s" at bounding box center [441, 6] width 41 height 11
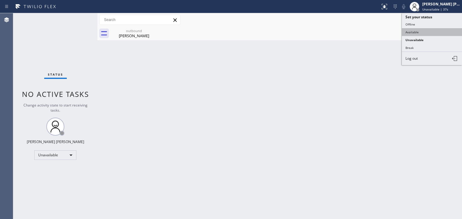
click at [416, 31] on button "Available" at bounding box center [431, 32] width 60 height 8
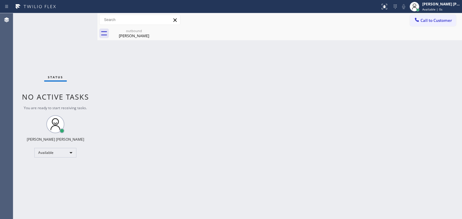
click at [81, 17] on div "Status No active tasks You are ready to start receiving tasks. [PERSON_NAME] [P…" at bounding box center [55, 116] width 84 height 206
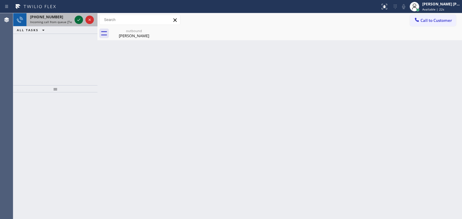
click at [81, 17] on icon at bounding box center [78, 19] width 7 height 7
click at [79, 20] on icon at bounding box center [78, 20] width 3 height 2
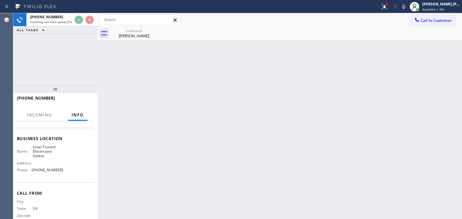
scroll to position [80, 0]
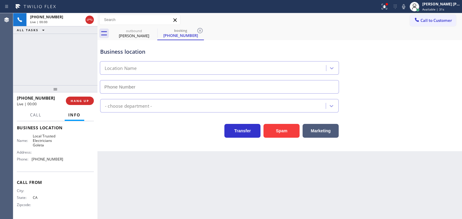
type input "[PHONE_NUMBER]"
click at [407, 7] on icon at bounding box center [403, 6] width 7 height 7
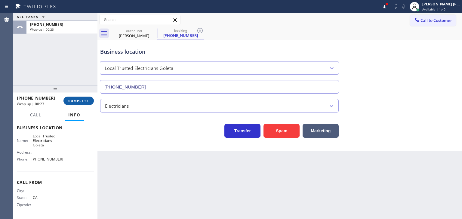
click at [80, 101] on span "COMPLETE" at bounding box center [78, 101] width 21 height 4
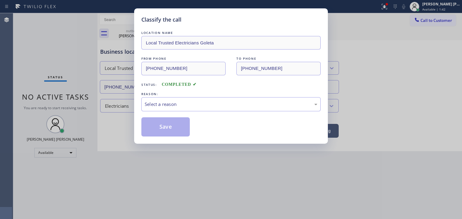
click at [187, 107] on div "Select a reason" at bounding box center [231, 104] width 172 height 7
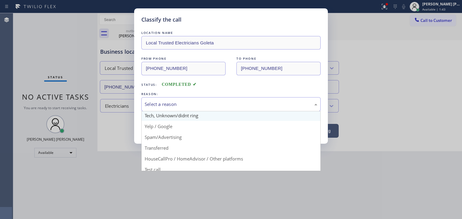
scroll to position [38, 0]
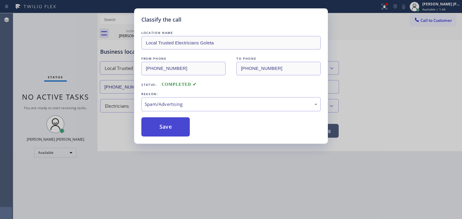
click at [164, 129] on button "Save" at bounding box center [165, 127] width 48 height 19
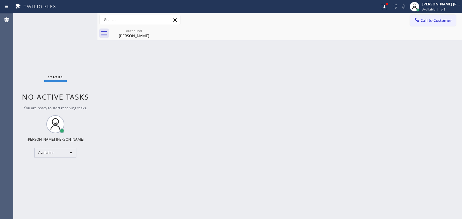
click at [76, 19] on div "Status No active tasks You are ready to start receiving tasks. [PERSON_NAME] [P…" at bounding box center [55, 116] width 84 height 206
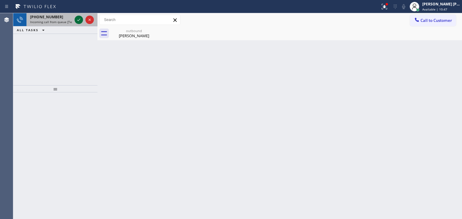
click at [78, 17] on icon at bounding box center [78, 19] width 7 height 7
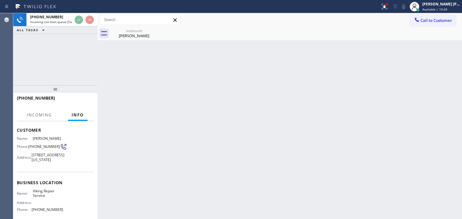
scroll to position [30, 0]
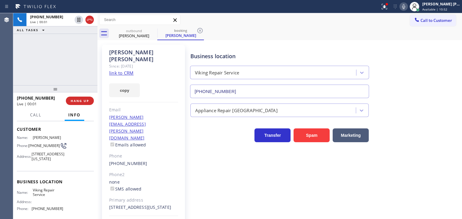
type input "[PHONE_NUMBER]"
click at [127, 70] on link "link to CRM" at bounding box center [121, 73] width 24 height 6
click at [442, 9] on span "Available | 11:30" at bounding box center [434, 9] width 25 height 4
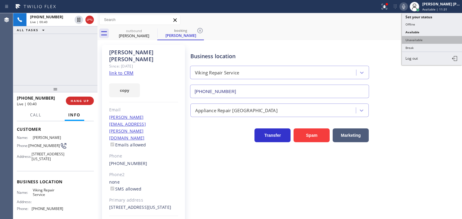
click at [425, 38] on button "Unavailable" at bounding box center [431, 40] width 60 height 8
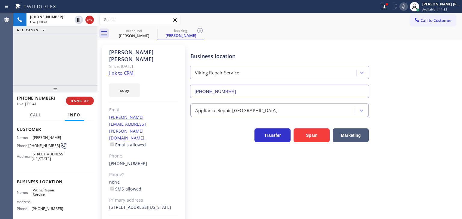
click at [407, 6] on icon at bounding box center [403, 6] width 7 height 7
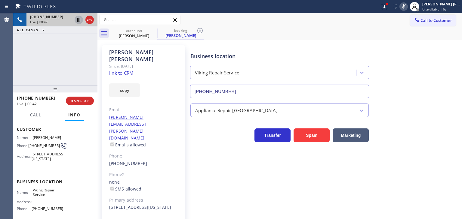
click at [79, 22] on icon at bounding box center [78, 19] width 7 height 7
click at [407, 6] on icon at bounding box center [403, 6] width 7 height 7
click at [78, 20] on icon at bounding box center [78, 19] width 7 height 7
click at [447, 4] on div "[PERSON_NAME] [PERSON_NAME]" at bounding box center [441, 4] width 38 height 5
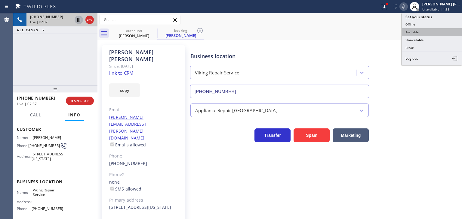
click at [429, 31] on button "Available" at bounding box center [431, 32] width 60 height 8
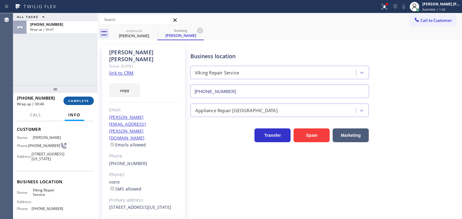
click at [87, 99] on span "COMPLETE" at bounding box center [78, 101] width 21 height 4
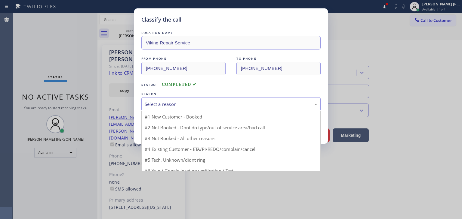
click at [184, 103] on div "Select a reason" at bounding box center [231, 104] width 172 height 7
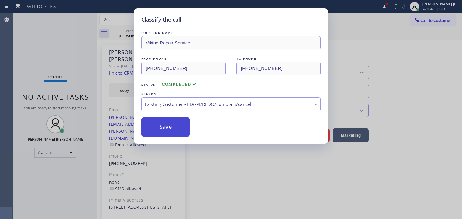
click at [160, 122] on button "Save" at bounding box center [165, 127] width 48 height 19
type input "[PHONE_NUMBER]"
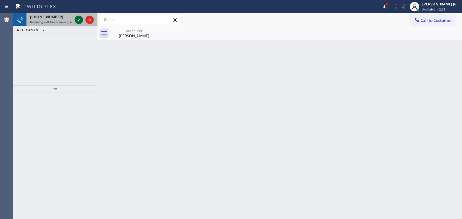
click at [78, 21] on icon at bounding box center [78, 20] width 3 height 2
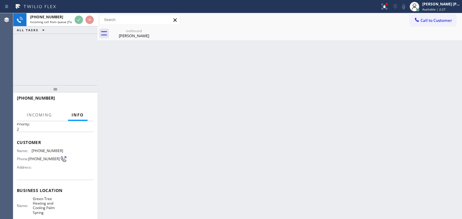
scroll to position [30, 0]
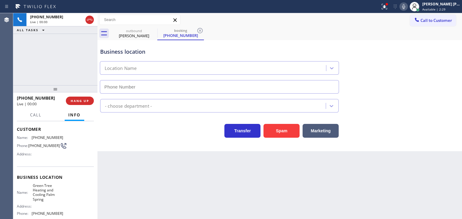
type input "[PHONE_NUMBER]"
click at [407, 8] on icon at bounding box center [403, 6] width 7 height 7
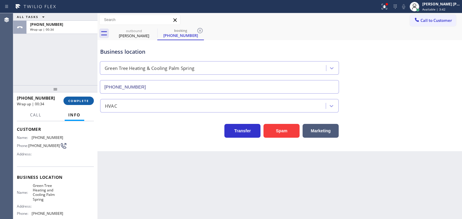
click at [75, 105] on button "COMPLETE" at bounding box center [78, 101] width 30 height 8
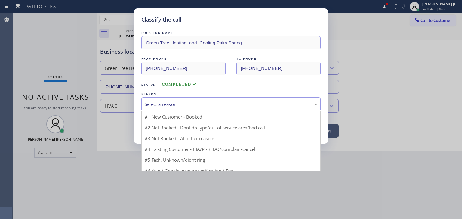
click at [165, 106] on div "Select a reason" at bounding box center [231, 104] width 172 height 7
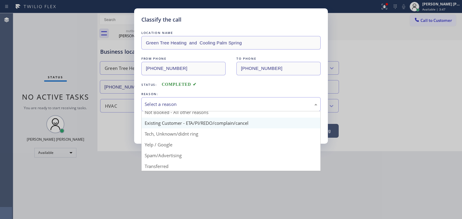
scroll to position [30, 0]
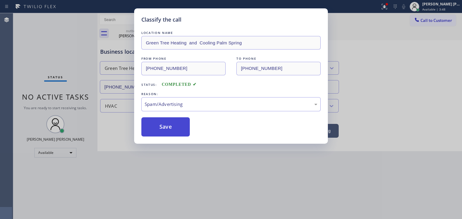
click at [166, 129] on button "Save" at bounding box center [165, 127] width 48 height 19
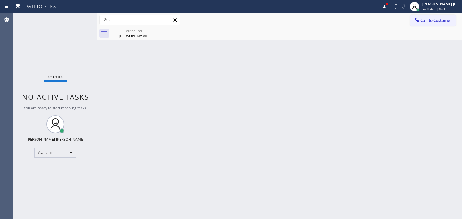
click at [75, 17] on div "Status No active tasks You are ready to start receiving tasks. [PERSON_NAME] [P…" at bounding box center [55, 116] width 84 height 206
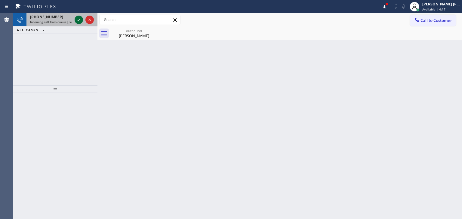
click at [80, 21] on icon at bounding box center [78, 19] width 7 height 7
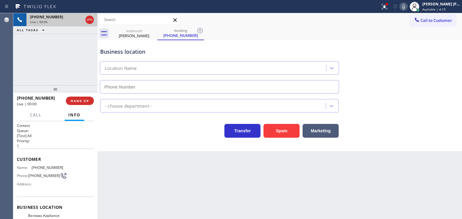
type input "[PHONE_NUMBER]"
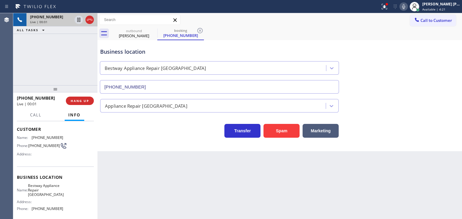
click at [407, 4] on icon at bounding box center [403, 6] width 7 height 7
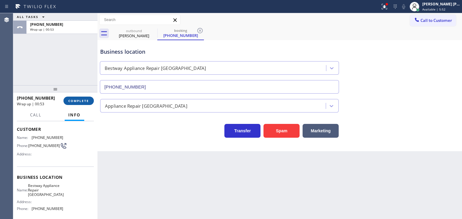
click at [81, 98] on button "COMPLETE" at bounding box center [78, 101] width 30 height 8
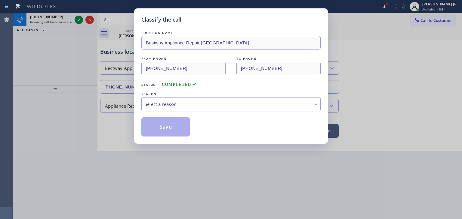
click at [205, 105] on div "Select a reason" at bounding box center [231, 104] width 172 height 7
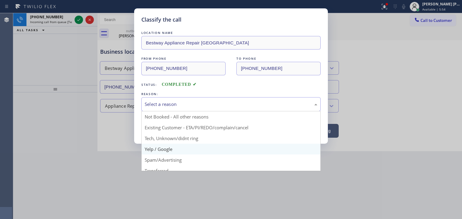
scroll to position [30, 0]
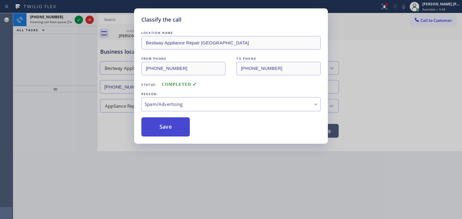
click at [166, 125] on button "Save" at bounding box center [165, 127] width 48 height 19
type input "[PHONE_NUMBER]"
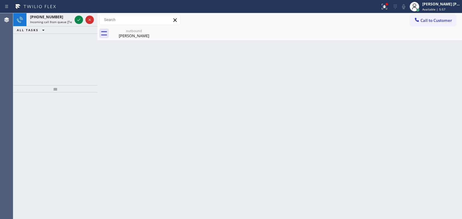
click at [79, 17] on icon at bounding box center [78, 19] width 7 height 7
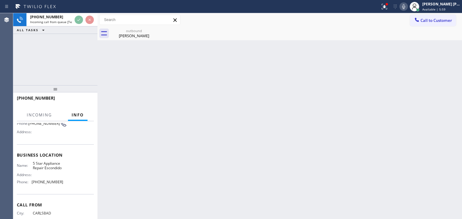
scroll to position [60, 0]
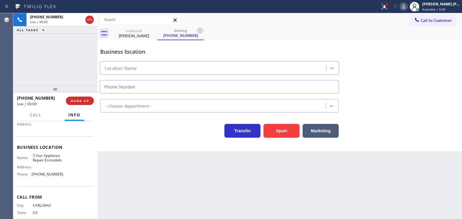
type input "[PHONE_NUMBER]"
click at [407, 7] on icon at bounding box center [403, 6] width 7 height 7
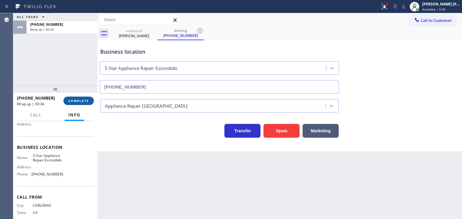
click at [79, 105] on button "COMPLETE" at bounding box center [78, 101] width 30 height 8
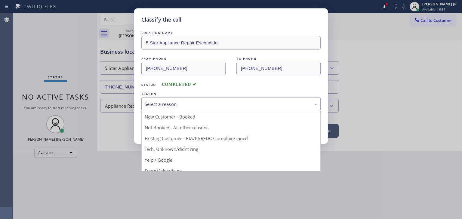
click at [168, 104] on div "Select a reason" at bounding box center [231, 104] width 172 height 7
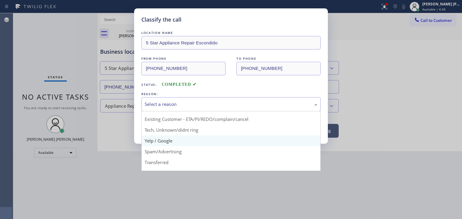
scroll to position [30, 0]
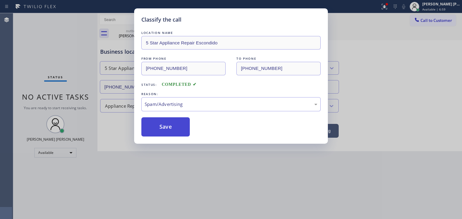
click at [171, 131] on button "Save" at bounding box center [165, 127] width 48 height 19
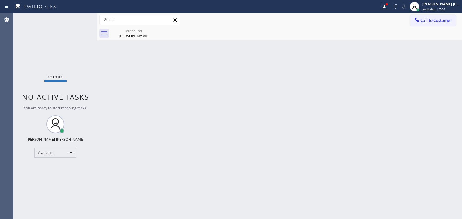
click at [78, 16] on div "Status No active tasks You are ready to start receiving tasks. [PERSON_NAME] [P…" at bounding box center [55, 116] width 84 height 206
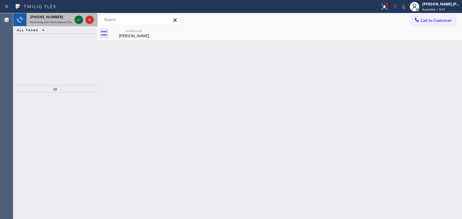
click at [78, 20] on icon at bounding box center [78, 19] width 7 height 7
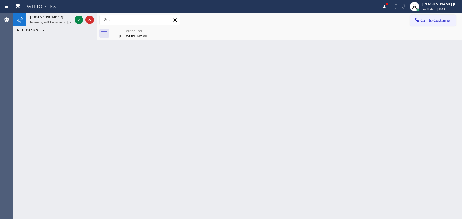
click at [75, 9] on div at bounding box center [189, 7] width 375 height 10
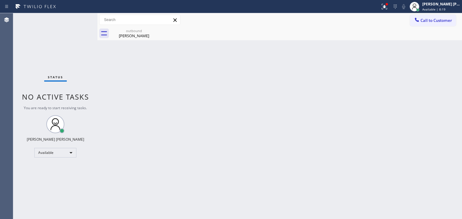
click at [81, 18] on div "Status No active tasks You are ready to start receiving tasks. [PERSON_NAME] [P…" at bounding box center [55, 116] width 84 height 206
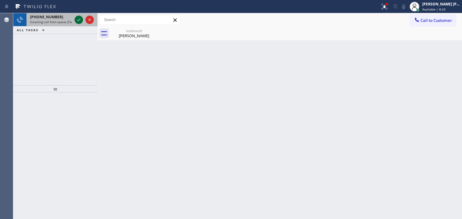
click at [81, 18] on icon at bounding box center [78, 19] width 7 height 7
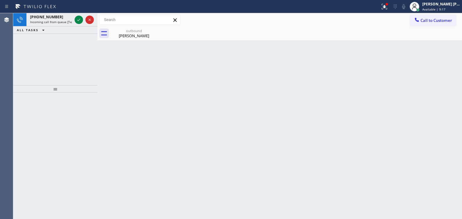
click at [81, 17] on icon at bounding box center [78, 19] width 7 height 7
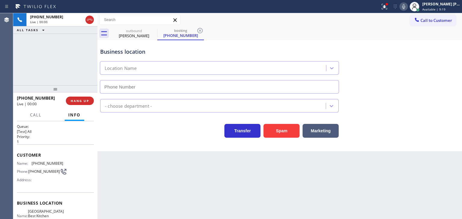
scroll to position [30, 0]
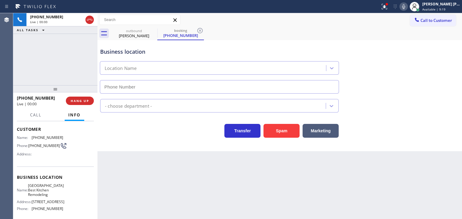
type input "[PHONE_NUMBER]"
click at [385, 6] on icon at bounding box center [383, 6] width 4 height 4
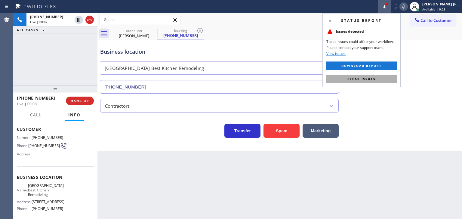
click at [379, 78] on button "Clear issues" at bounding box center [361, 79] width 70 height 8
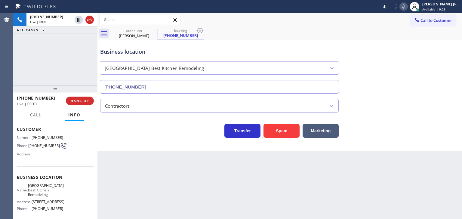
click at [407, 8] on icon at bounding box center [403, 6] width 7 height 7
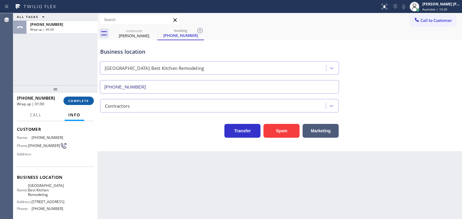
click at [86, 99] on span "COMPLETE" at bounding box center [78, 101] width 21 height 4
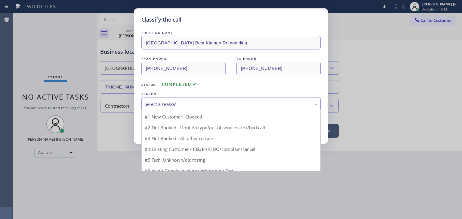
click at [174, 104] on div "Select a reason" at bounding box center [231, 104] width 172 height 7
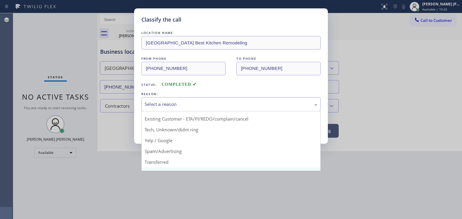
scroll to position [30, 0]
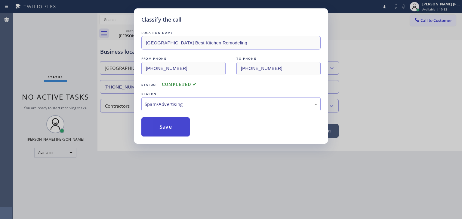
click at [161, 125] on button "Save" at bounding box center [165, 127] width 48 height 19
type input "[PHONE_NUMBER]"
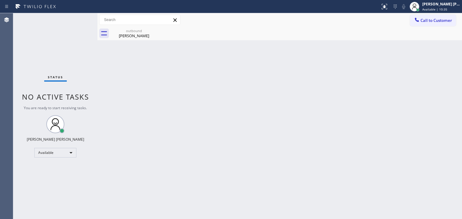
click at [76, 16] on div "Status No active tasks You are ready to start receiving tasks. [PERSON_NAME] [P…" at bounding box center [55, 116] width 84 height 206
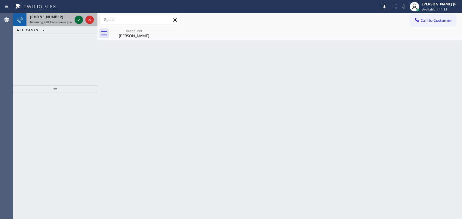
click at [76, 18] on icon at bounding box center [78, 19] width 7 height 7
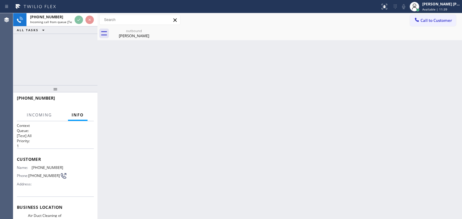
scroll to position [30, 0]
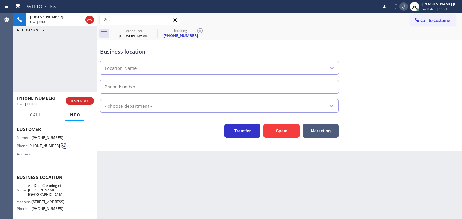
type input "[PHONE_NUMBER]"
click at [59, 62] on div "[PHONE_NUMBER] Live | 01:33 ALL TASKS ALL TASKS ACTIVE TASKS TASKS IN WRAP UP" at bounding box center [55, 49] width 84 height 72
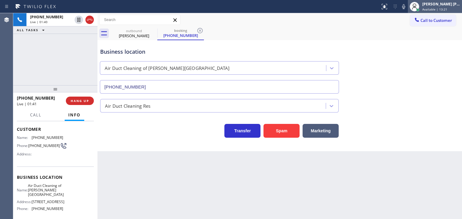
drag, startPoint x: 413, startPoint y: 8, endPoint x: 425, endPoint y: 7, distance: 11.7
click at [407, 8] on icon at bounding box center [403, 6] width 7 height 7
click at [458, 5] on div "[PERSON_NAME] [PERSON_NAME]" at bounding box center [441, 4] width 38 height 5
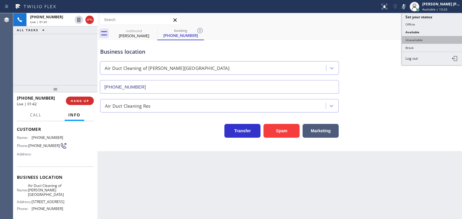
click at [432, 36] on button "Unavailable" at bounding box center [431, 40] width 60 height 8
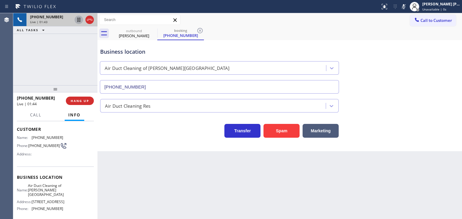
click at [78, 19] on icon at bounding box center [78, 19] width 7 height 7
click at [407, 5] on icon at bounding box center [403, 6] width 7 height 7
click at [76, 19] on icon at bounding box center [78, 19] width 7 height 7
drag, startPoint x: 52, startPoint y: 96, endPoint x: 22, endPoint y: 96, distance: 29.8
click at [22, 96] on div "[PHONE_NUMBER]" at bounding box center [39, 98] width 45 height 6
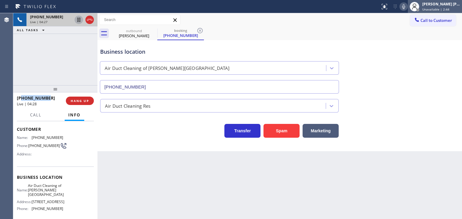
click at [444, 8] on span "Unavailable | 2:44" at bounding box center [435, 9] width 27 height 4
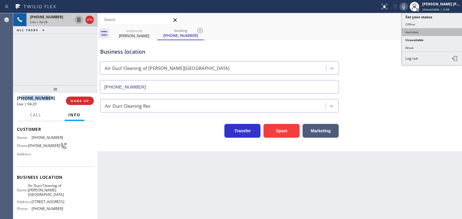
click at [429, 31] on button "Available" at bounding box center [431, 32] width 60 height 8
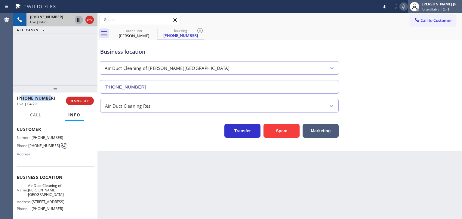
click at [442, 8] on span "Unavailable | 2:45" at bounding box center [435, 9] width 27 height 4
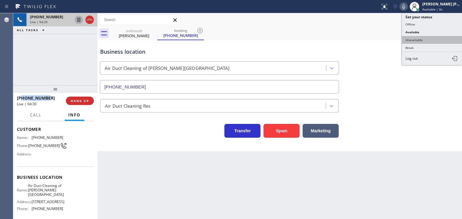
click at [430, 41] on button "Unavailable" at bounding box center [431, 40] width 60 height 8
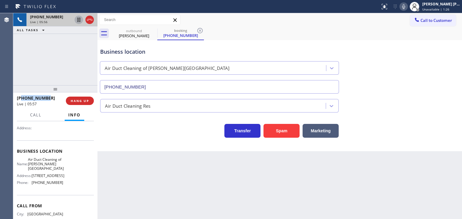
scroll to position [84, 0]
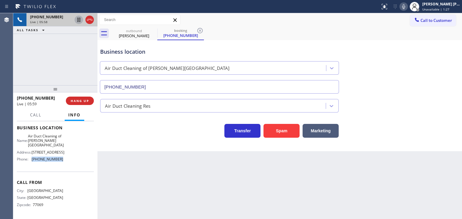
drag, startPoint x: 62, startPoint y: 160, endPoint x: 31, endPoint y: 160, distance: 31.3
click at [31, 160] on div "Name: Air Duct Cleaning of [PERSON_NAME][GEOGRAPHIC_DATA] Address: [STREET_ADDR…" at bounding box center [55, 149] width 77 height 30
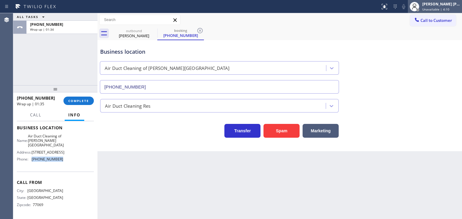
click at [443, 7] on span "Unavailable | 4:10" at bounding box center [435, 9] width 27 height 4
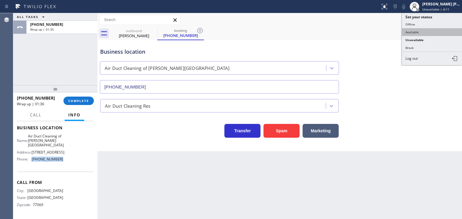
click at [416, 34] on button "Available" at bounding box center [431, 32] width 60 height 8
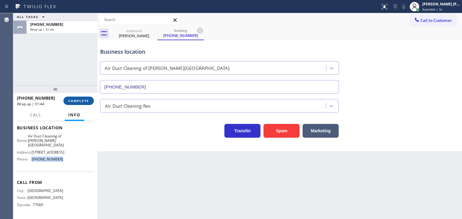
click at [83, 102] on span "COMPLETE" at bounding box center [78, 101] width 21 height 4
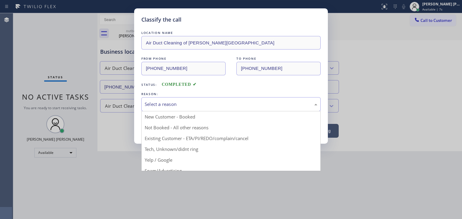
click at [163, 99] on div "Select a reason" at bounding box center [230, 104] width 179 height 14
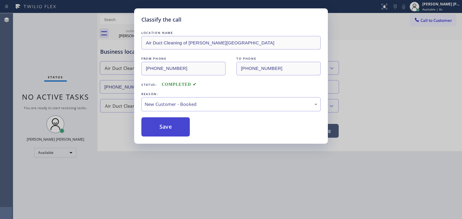
click at [163, 129] on button "Save" at bounding box center [165, 127] width 48 height 19
type input "[PHONE_NUMBER]"
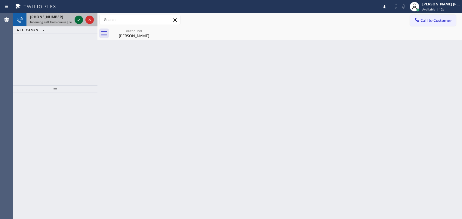
click at [81, 23] on icon at bounding box center [78, 19] width 7 height 7
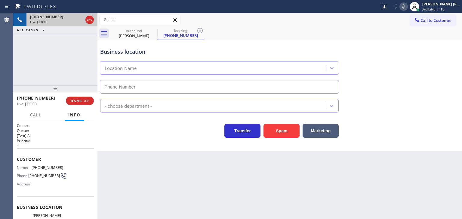
type input "[PHONE_NUMBER]"
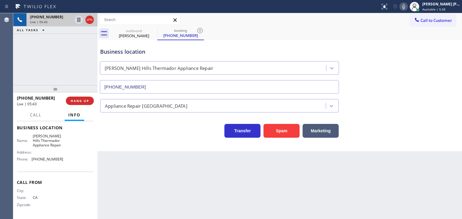
click at [407, 7] on icon at bounding box center [403, 6] width 7 height 7
click at [405, 7] on icon at bounding box center [403, 6] width 3 height 5
drag, startPoint x: 58, startPoint y: 97, endPoint x: 22, endPoint y: 95, distance: 36.7
click at [22, 95] on div "[PHONE_NUMBER] Live | 06:31" at bounding box center [41, 101] width 49 height 16
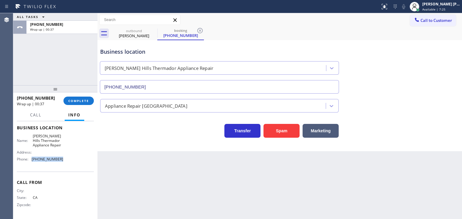
drag, startPoint x: 62, startPoint y: 160, endPoint x: 29, endPoint y: 163, distance: 33.5
click at [29, 163] on div "Name: [PERSON_NAME] Thermador Appliance Repair Address: Phone: [PHONE_NUMBER]" at bounding box center [55, 149] width 77 height 30
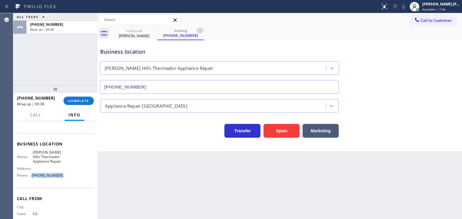
scroll to position [50, 0]
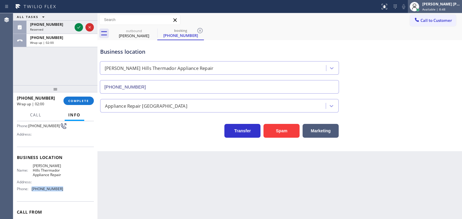
click at [435, 6] on div "[PERSON_NAME] [PERSON_NAME]" at bounding box center [441, 4] width 38 height 5
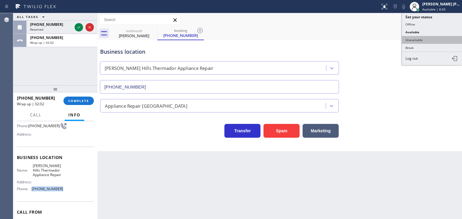
click at [424, 37] on button "Unavailable" at bounding box center [431, 40] width 60 height 8
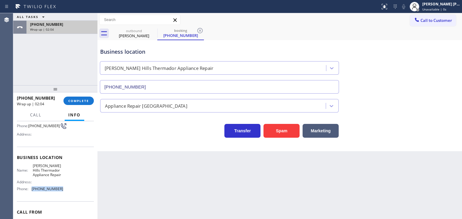
click at [70, 32] on div "[PHONE_NUMBER] Wrap up | 02:04" at bounding box center [60, 27] width 69 height 13
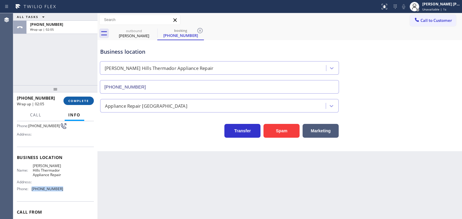
click at [84, 99] on span "COMPLETE" at bounding box center [78, 101] width 21 height 4
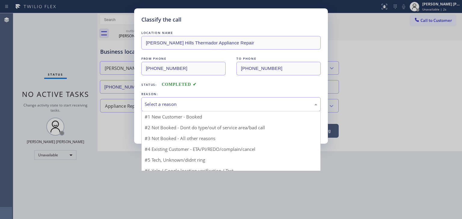
click at [178, 104] on div "Select a reason" at bounding box center [231, 104] width 172 height 7
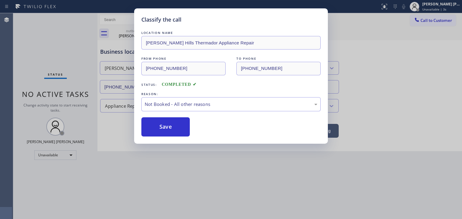
click at [163, 130] on button "Save" at bounding box center [165, 127] width 48 height 19
type input "[PHONE_NUMBER]"
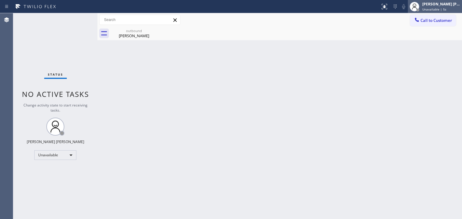
click at [446, 9] on span "Unavailable | 5s" at bounding box center [434, 9] width 24 height 4
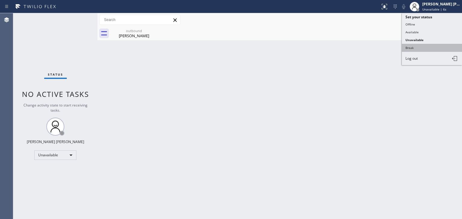
click at [422, 46] on button "Break" at bounding box center [431, 48] width 60 height 8
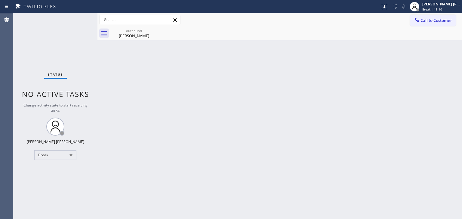
click at [440, 125] on div "Back to Dashboard Change Sender ID Customers Technicians Select a contact Outbo…" at bounding box center [279, 116] width 364 height 206
